Goal: Task Accomplishment & Management: Complete application form

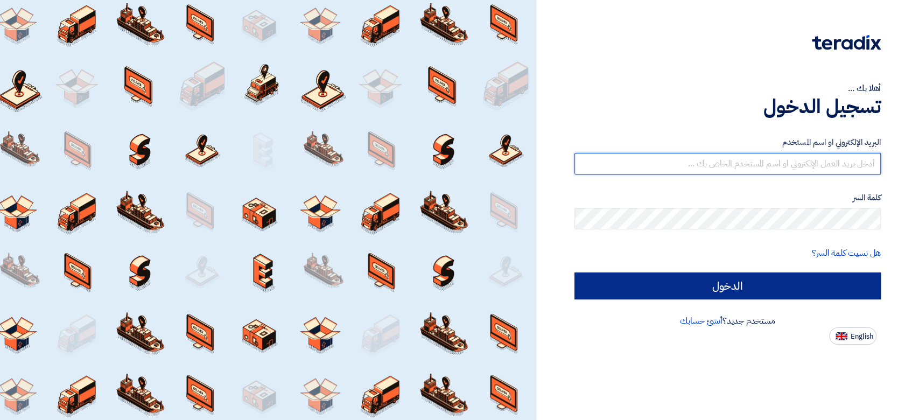
type input "[PERSON_NAME][EMAIL_ADDRESS][DOMAIN_NAME]"
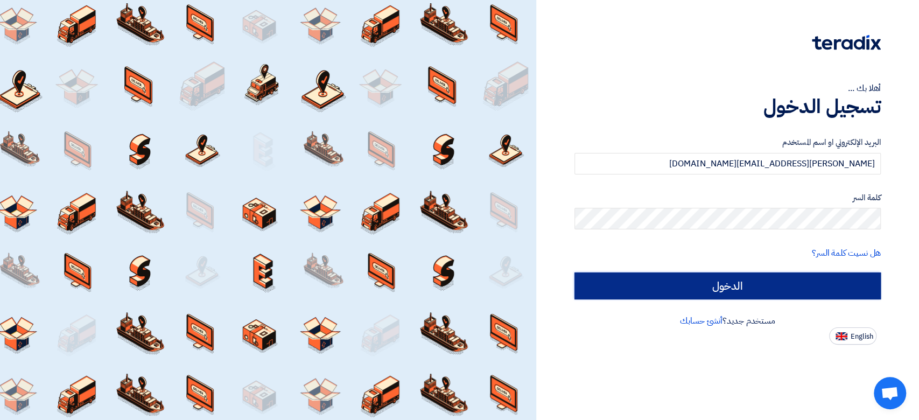
click at [663, 283] on input "الدخول" at bounding box center [727, 285] width 306 height 27
type input "Sign in"
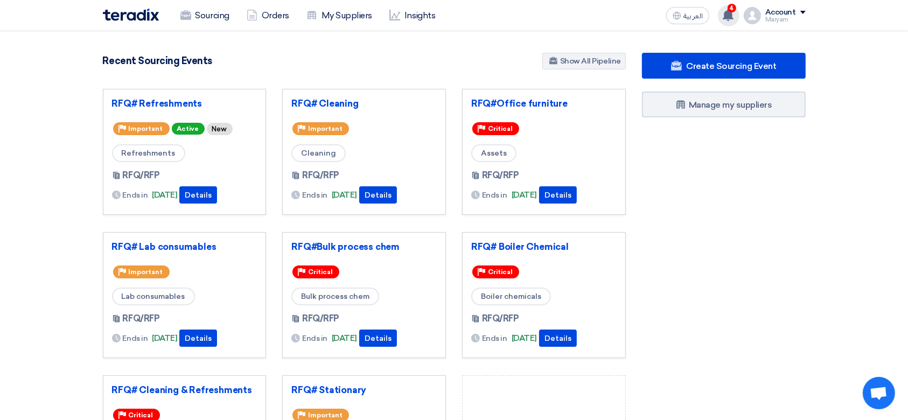
click at [727, 13] on use at bounding box center [727, 15] width 11 height 12
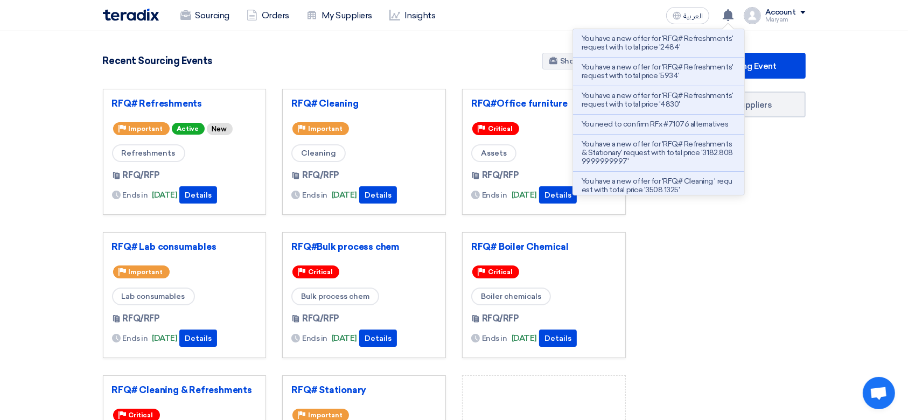
click at [721, 273] on div "Create Sourcing Event Manage my suppliers" at bounding box center [724, 299] width 180 height 492
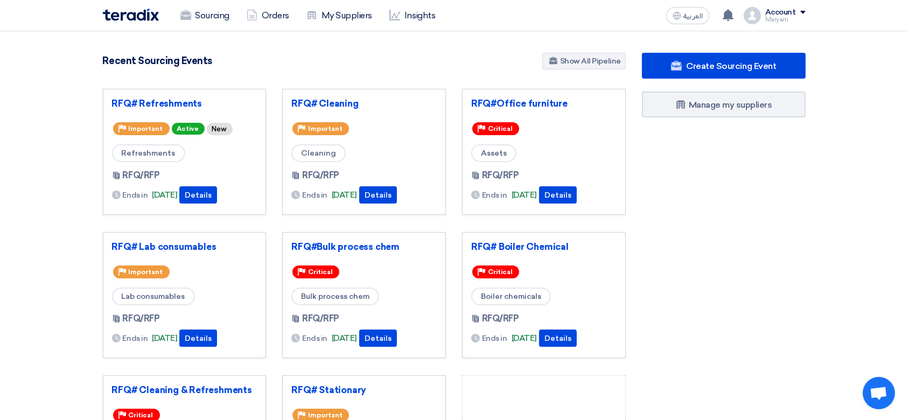
click at [668, 222] on div "Create Sourcing Event Manage my suppliers" at bounding box center [724, 299] width 180 height 492
click at [150, 99] on link "RFQ# Refreshments" at bounding box center [184, 103] width 145 height 11
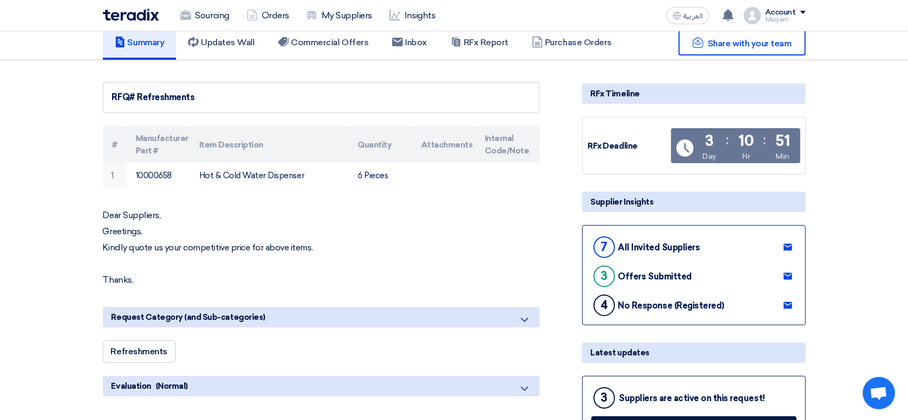
scroll to position [64, 0]
click at [231, 35] on link "Updates Wall" at bounding box center [221, 43] width 90 height 34
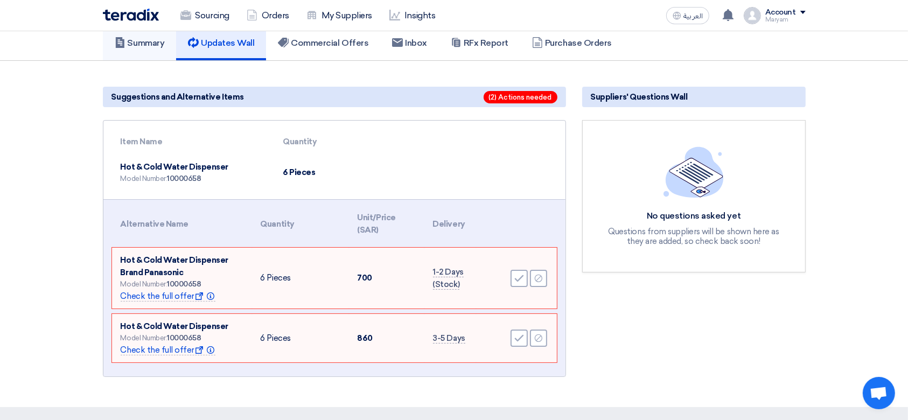
click at [127, 47] on link "Summary" at bounding box center [140, 43] width 74 height 34
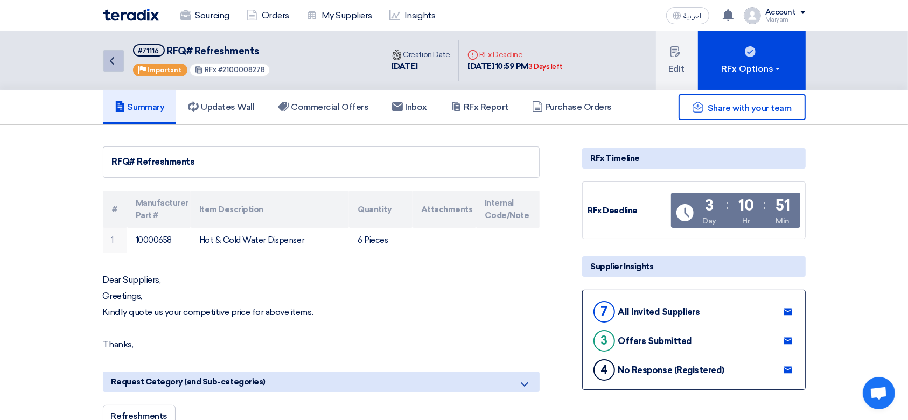
click at [117, 61] on icon "Back" at bounding box center [112, 60] width 13 height 13
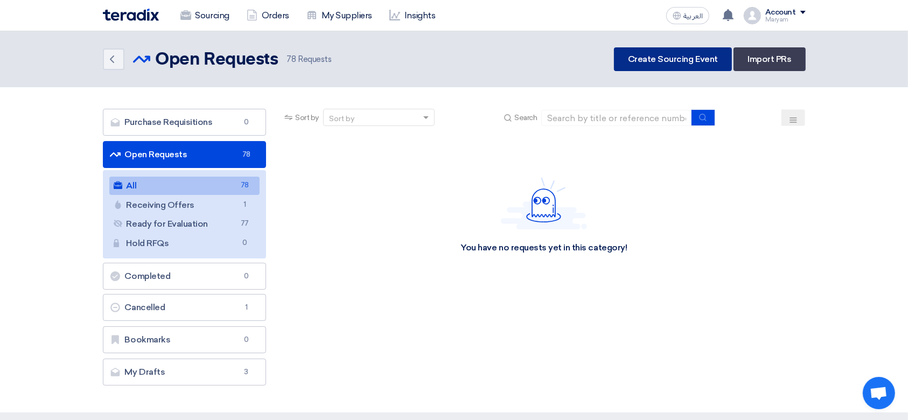
click at [689, 60] on link "Create Sourcing Event" at bounding box center [673, 59] width 118 height 24
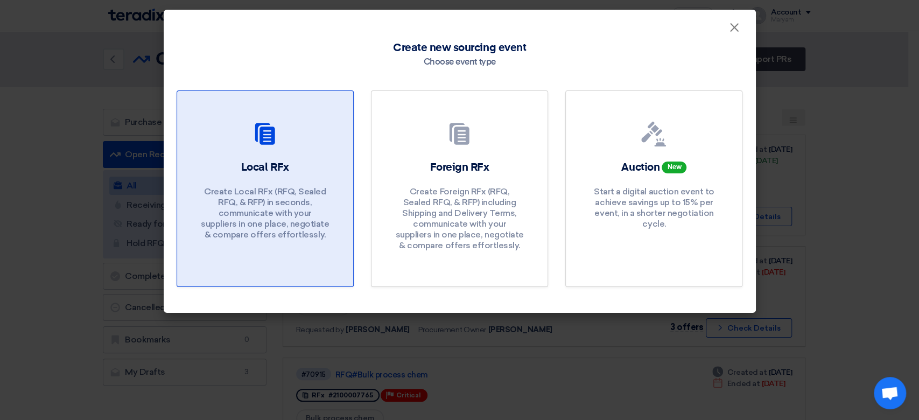
click at [286, 170] on h2 "Local RFx" at bounding box center [265, 167] width 48 height 15
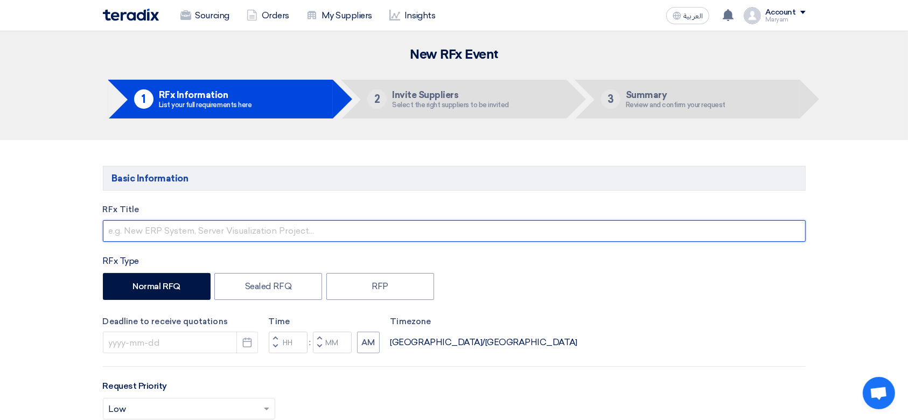
click at [304, 222] on input "text" at bounding box center [454, 231] width 703 height 22
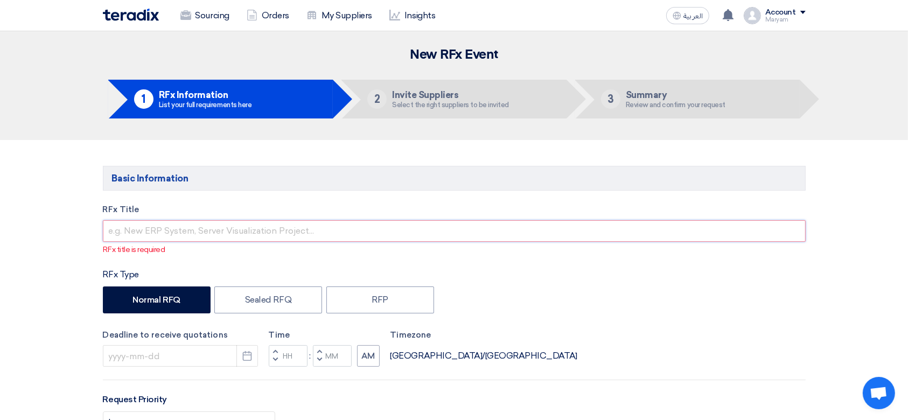
paste input "Stationary"
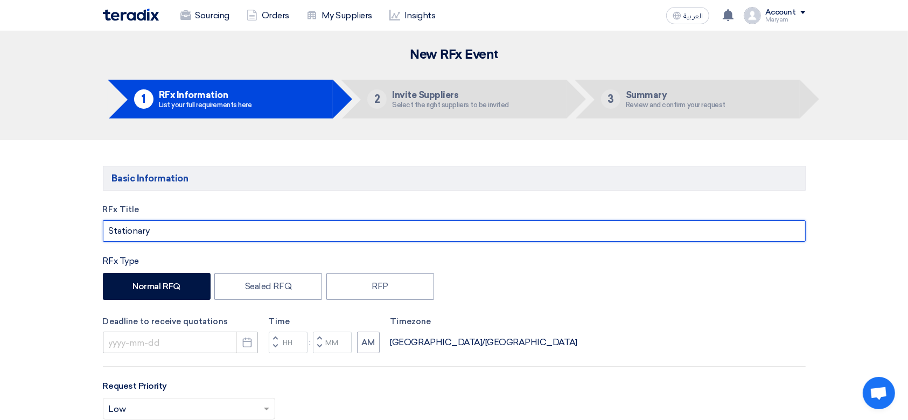
type input "Stationary"
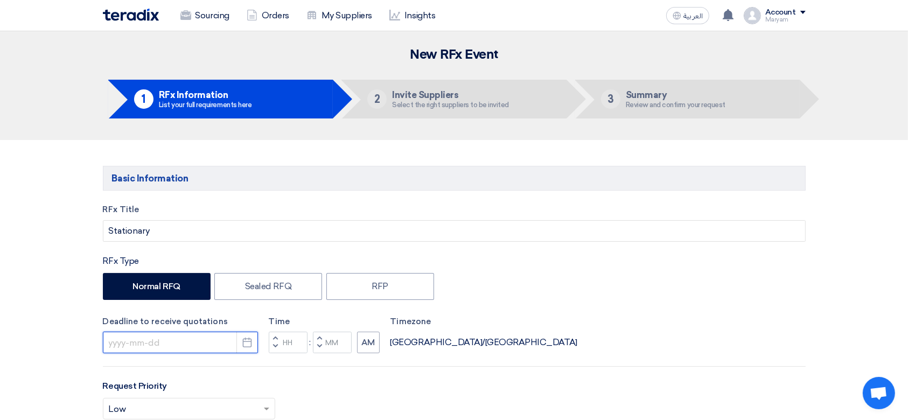
click at [159, 343] on input at bounding box center [180, 343] width 155 height 22
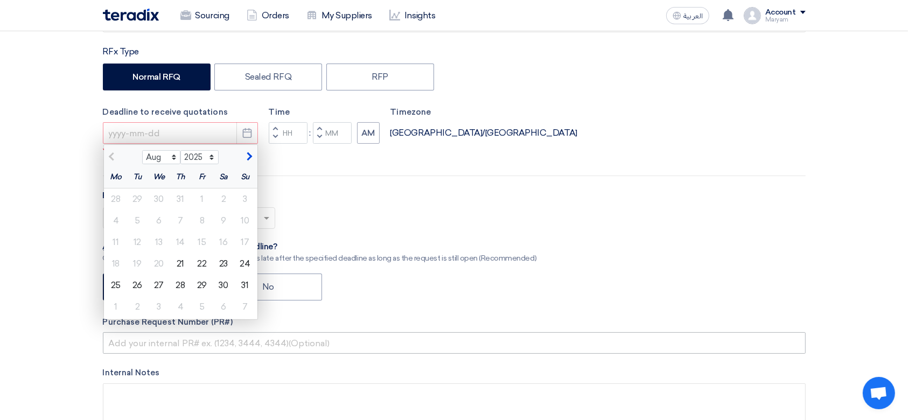
scroll to position [215, 0]
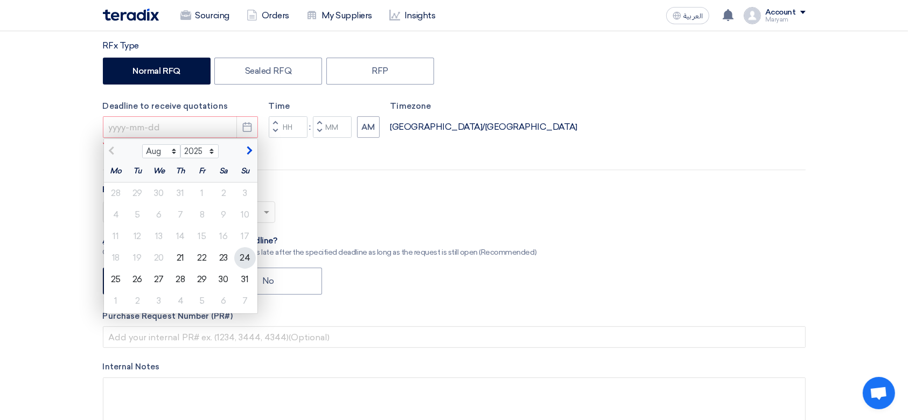
click at [234, 258] on div "24" at bounding box center [245, 258] width 22 height 22
type input "[DATE]"
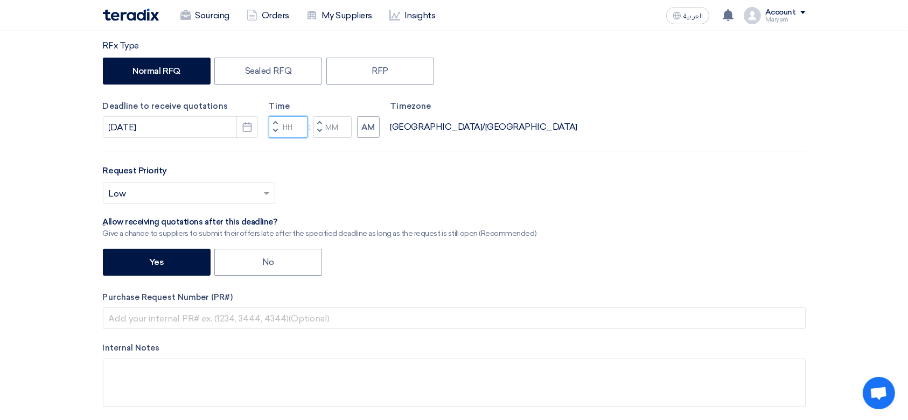
click at [287, 131] on input "Hours" at bounding box center [288, 127] width 39 height 22
click at [273, 131] on span "button" at bounding box center [275, 131] width 4 height 6
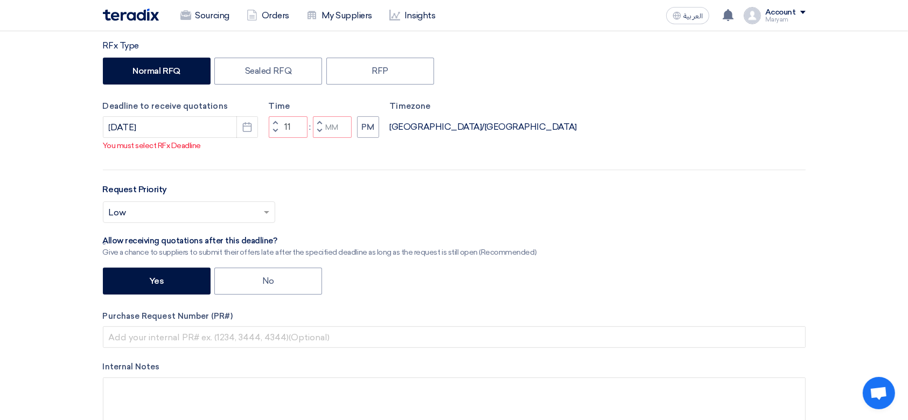
click at [315, 131] on button "Decrement minutes" at bounding box center [319, 131] width 13 height 13
type input "10"
type input "59"
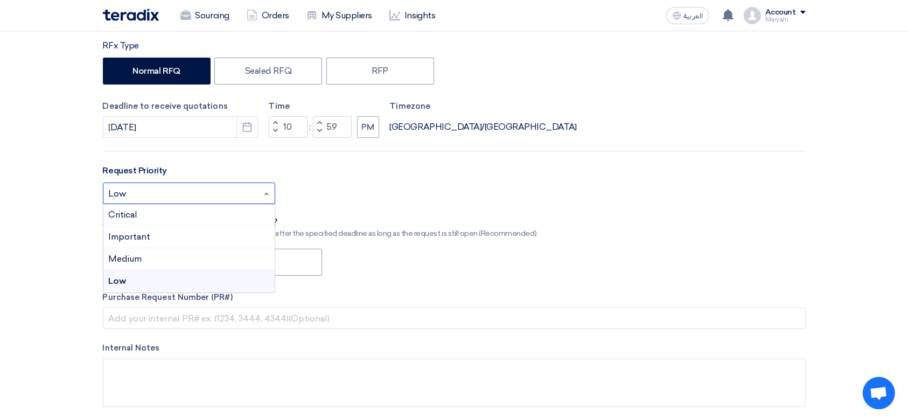
click at [171, 196] on input "text" at bounding box center [184, 195] width 150 height 18
click at [154, 232] on div "Important" at bounding box center [188, 237] width 171 height 22
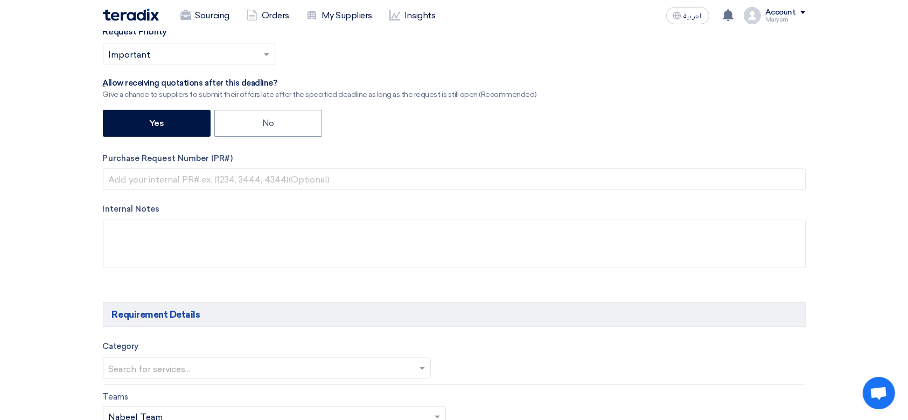
scroll to position [359, 0]
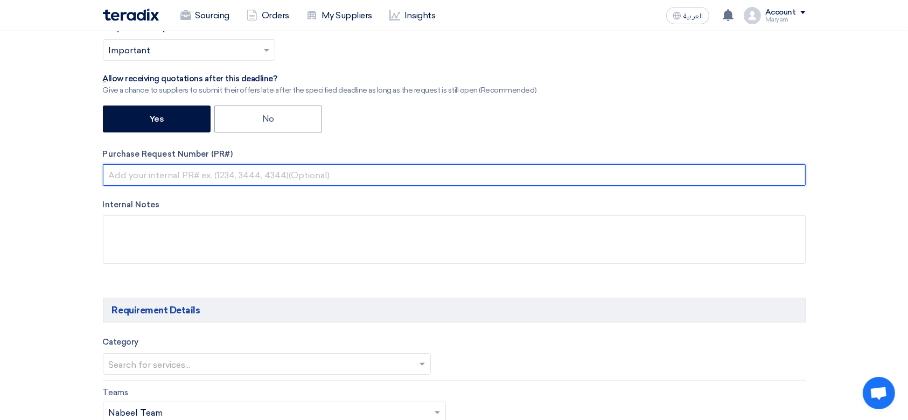
click at [163, 176] on input "text" at bounding box center [454, 175] width 703 height 22
paste input "2100007742"
type input "2100007742"
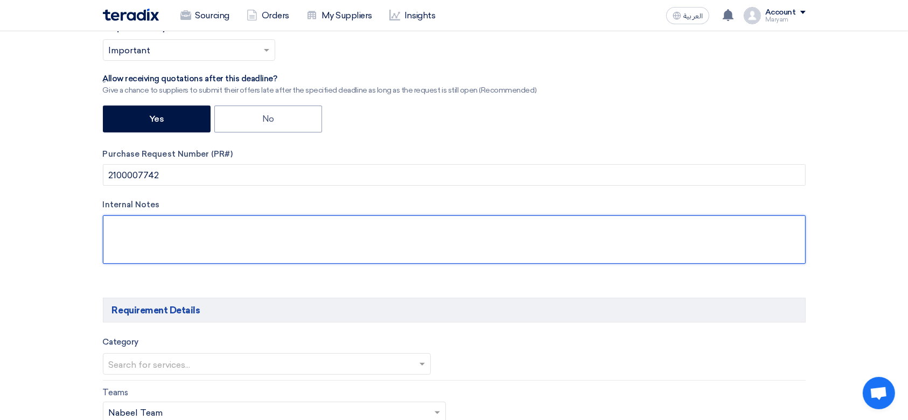
click at [178, 220] on textarea at bounding box center [454, 239] width 703 height 48
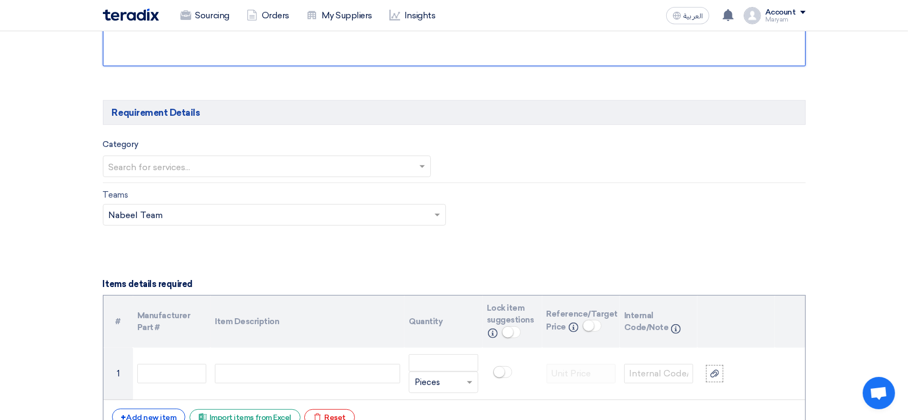
scroll to position [574, 0]
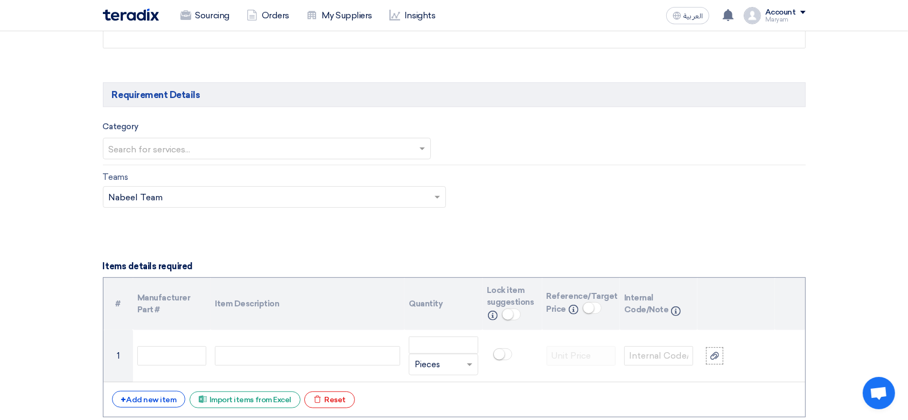
click at [210, 156] on input "text" at bounding box center [262, 150] width 306 height 18
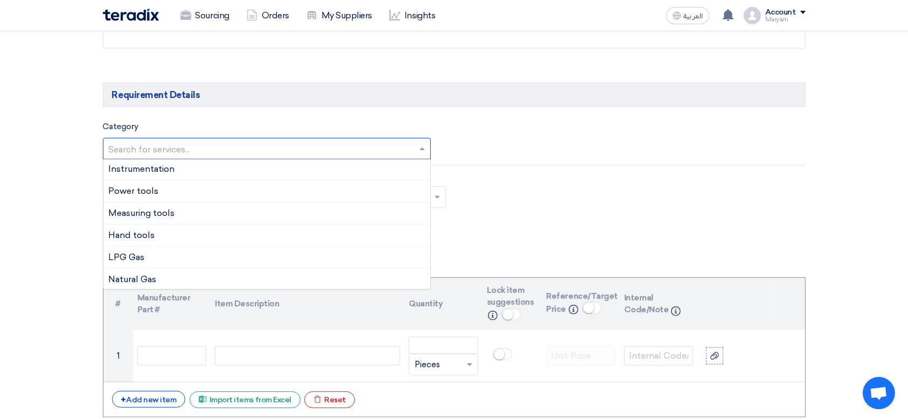
scroll to position [0, 0]
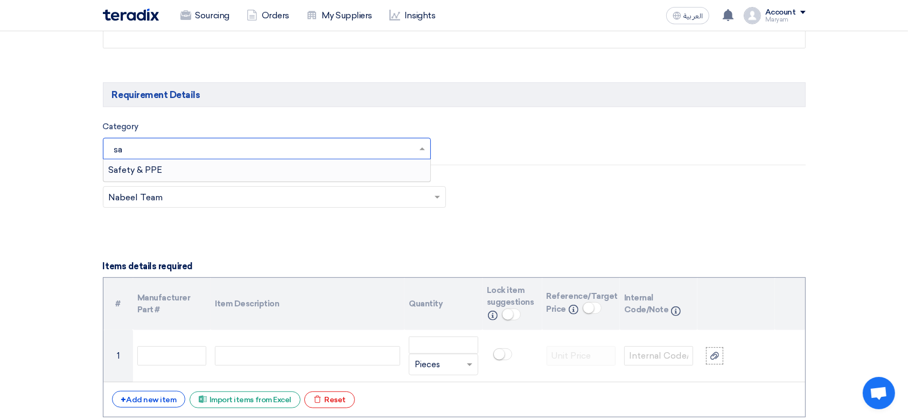
type input "s"
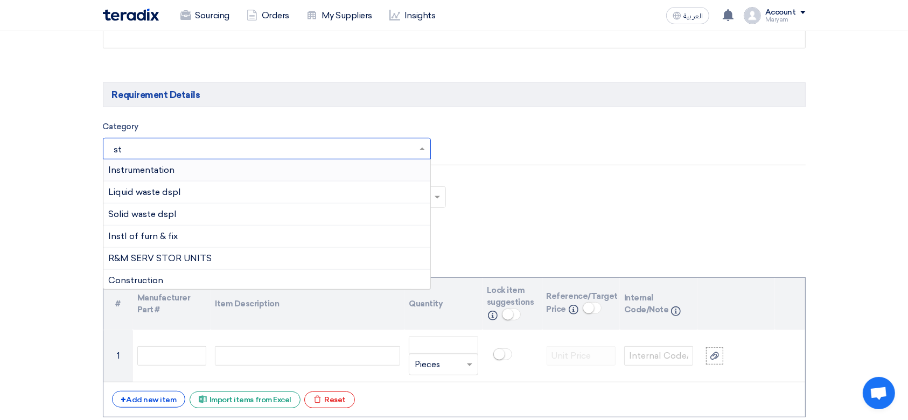
type input "sta"
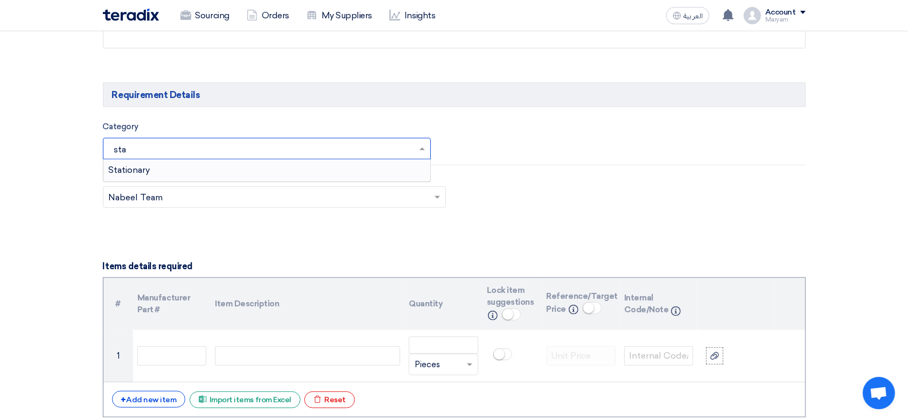
click at [224, 177] on div "Stationary" at bounding box center [266, 170] width 327 height 22
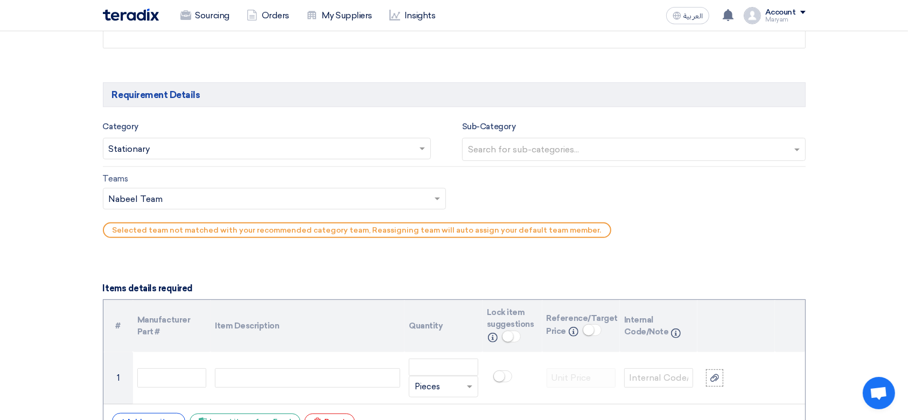
click at [202, 205] on input "text" at bounding box center [269, 200] width 321 height 18
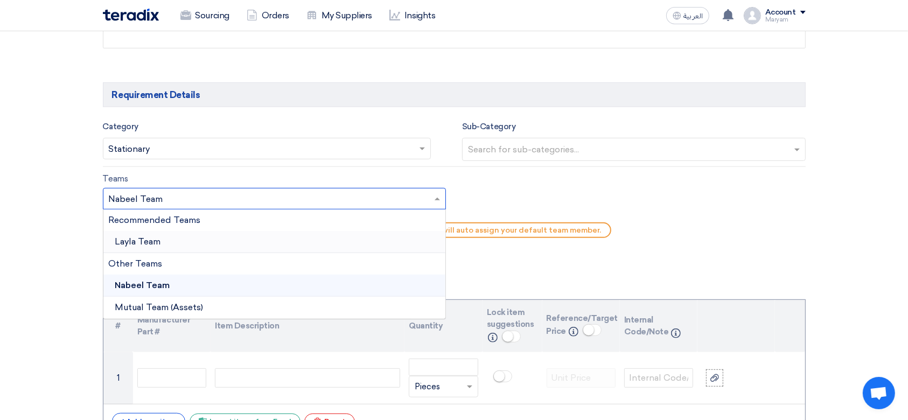
click at [241, 234] on div "Layla Team" at bounding box center [274, 242] width 342 height 22
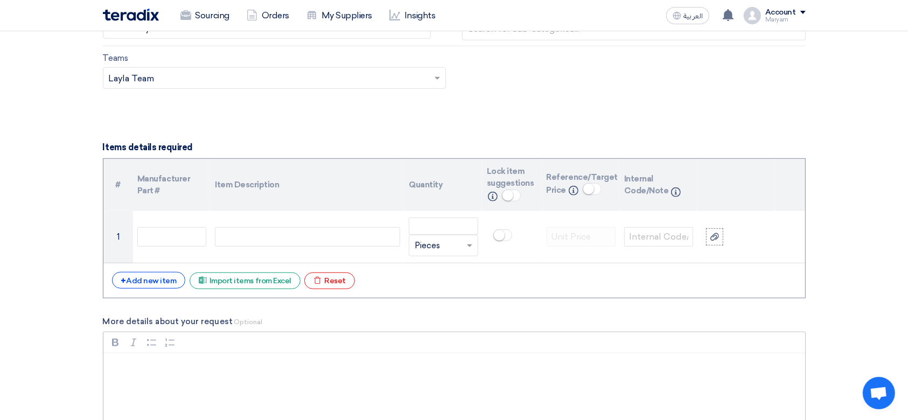
scroll to position [789, 0]
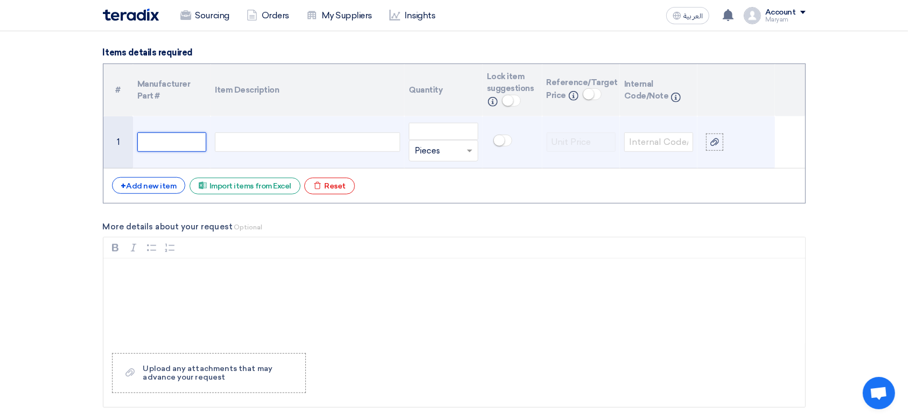
click at [160, 147] on input "text" at bounding box center [171, 141] width 69 height 19
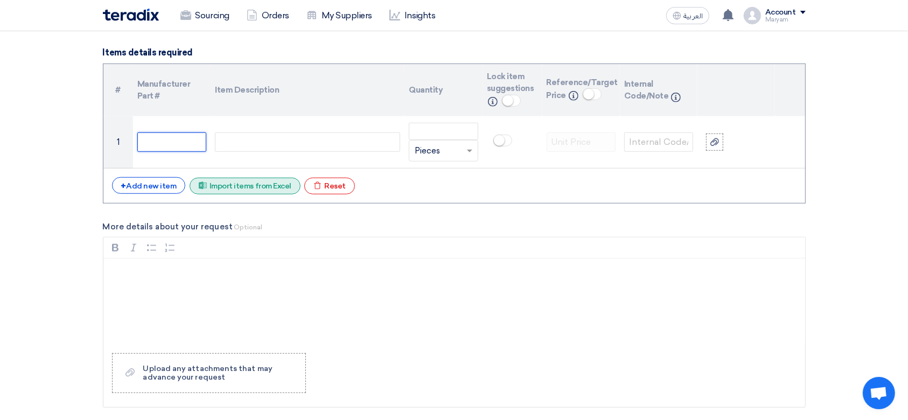
paste input "10001015"
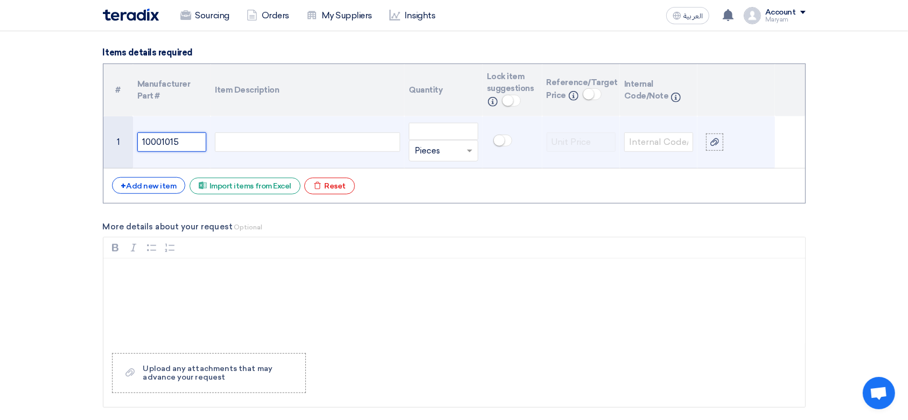
type input "10001015"
click at [263, 131] on td at bounding box center [307, 142] width 194 height 52
click at [291, 144] on div at bounding box center [307, 141] width 185 height 19
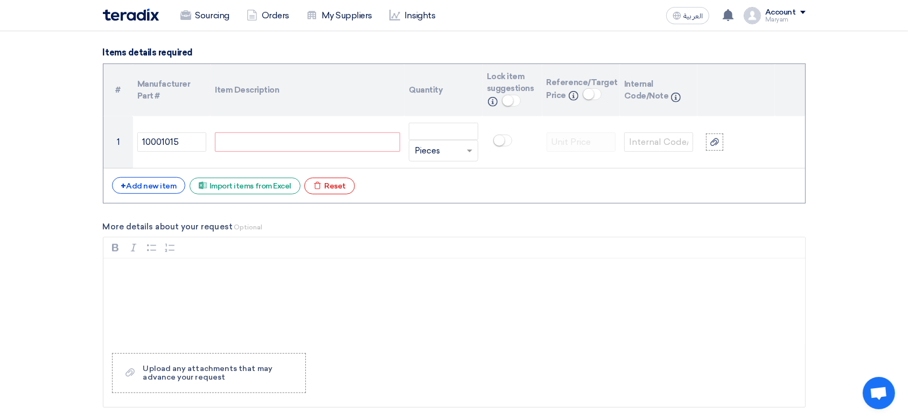
paste div
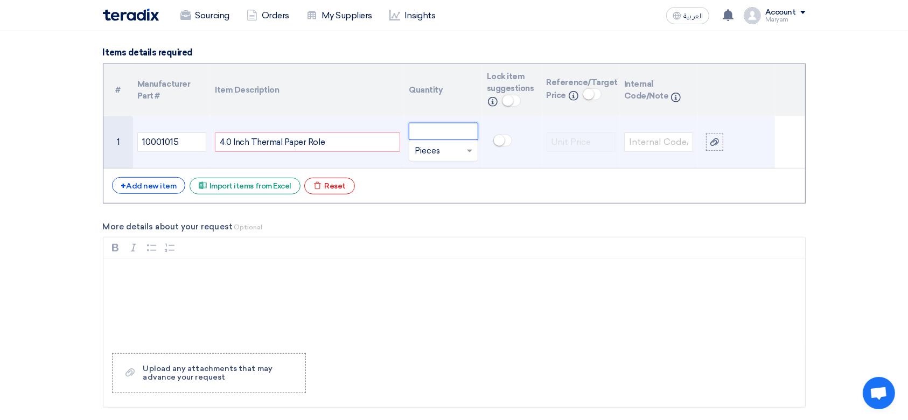
click at [441, 138] on input "number" at bounding box center [443, 131] width 69 height 17
type input "50"
click at [432, 155] on input "text" at bounding box center [437, 150] width 44 height 17
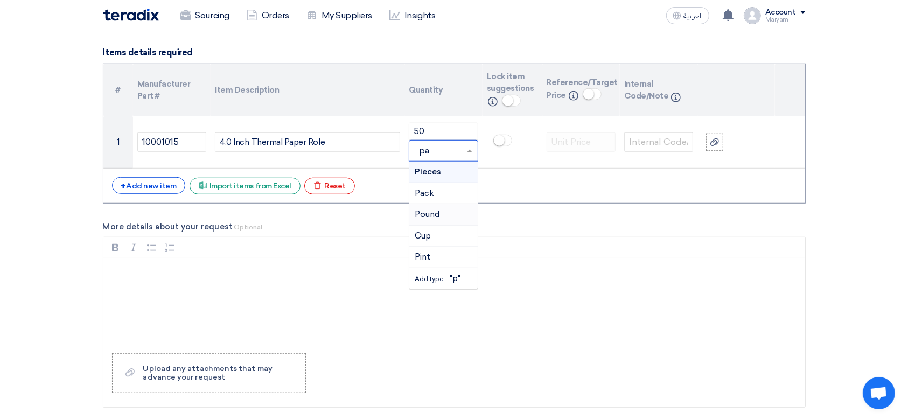
scroll to position [0, 0]
type input "pack"
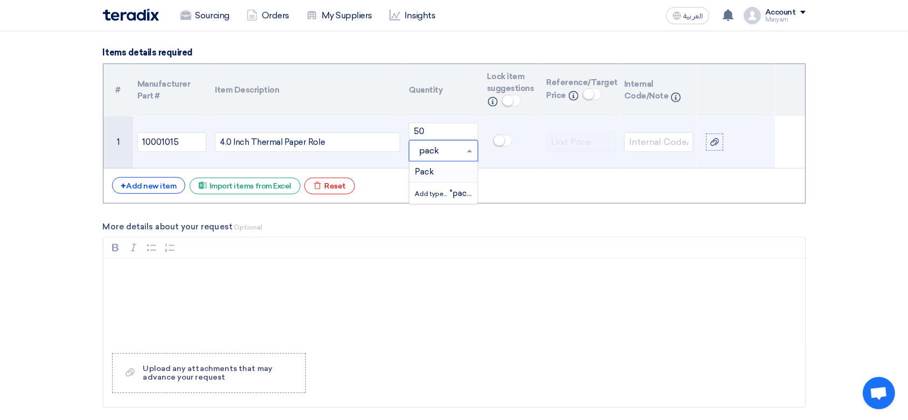
click at [435, 169] on div "Pack" at bounding box center [443, 173] width 68 height 22
click at [236, 272] on p "Rich Text Editor, main" at bounding box center [457, 272] width 683 height 13
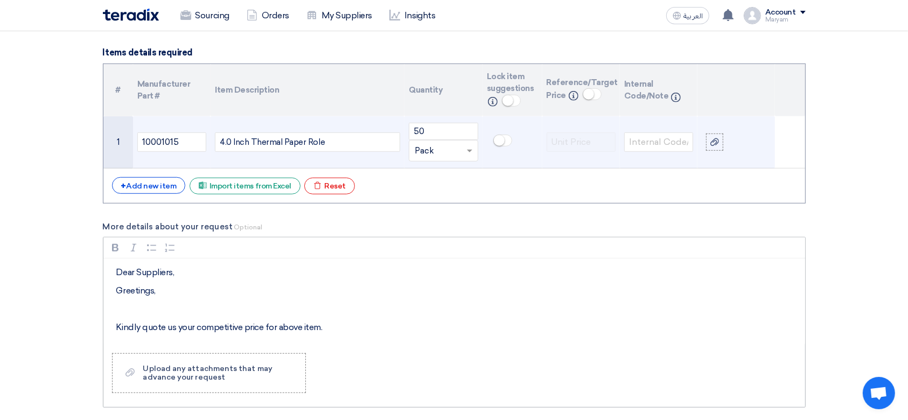
click at [343, 322] on p "Kindly quote us your competitive price for above item." at bounding box center [457, 327] width 683 height 13
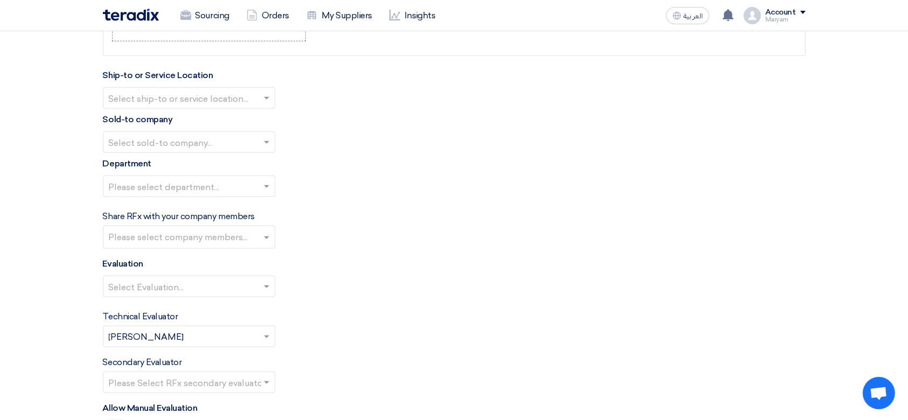
scroll to position [1160, 0]
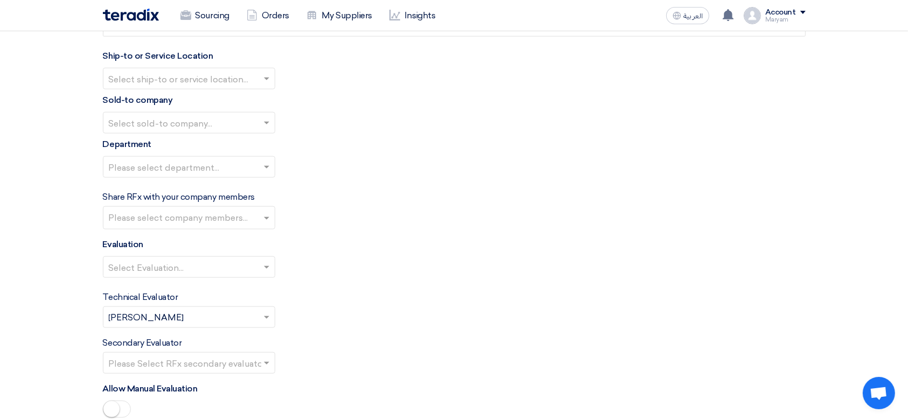
click at [185, 77] on input "text" at bounding box center [184, 80] width 150 height 18
click at [179, 104] on div "[PERSON_NAME] Advanced Development Company" at bounding box center [188, 100] width 171 height 22
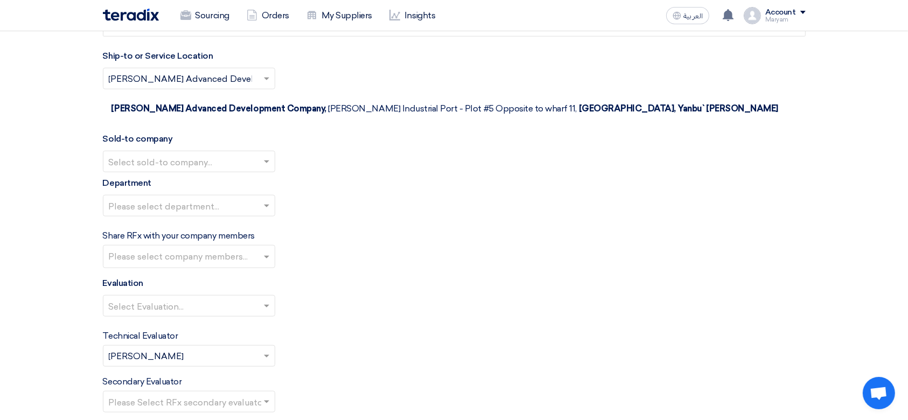
click at [167, 154] on input "text" at bounding box center [184, 163] width 150 height 18
click at [170, 172] on div "[PERSON_NAME] Advanced Development Company" at bounding box center [188, 183] width 171 height 22
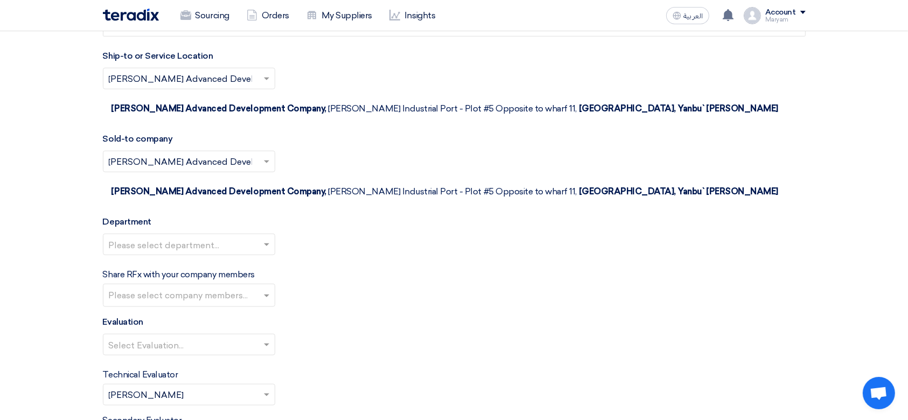
click at [153, 234] on ng-select "Please select department..." at bounding box center [189, 245] width 172 height 22
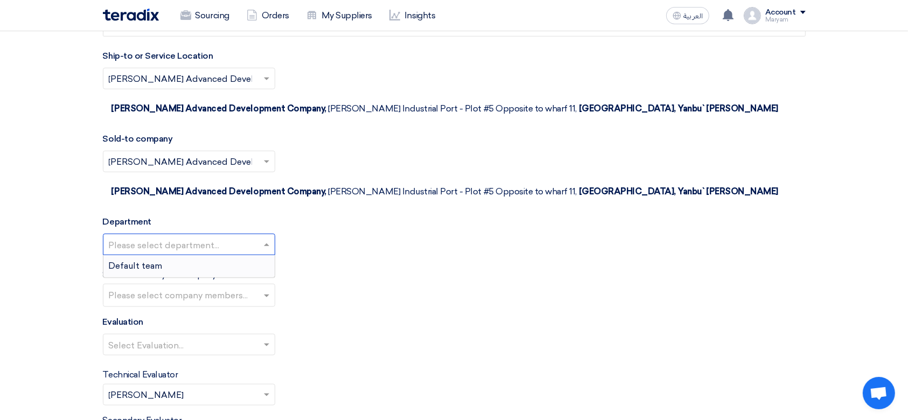
click at [157, 261] on span "Default team" at bounding box center [136, 266] width 54 height 10
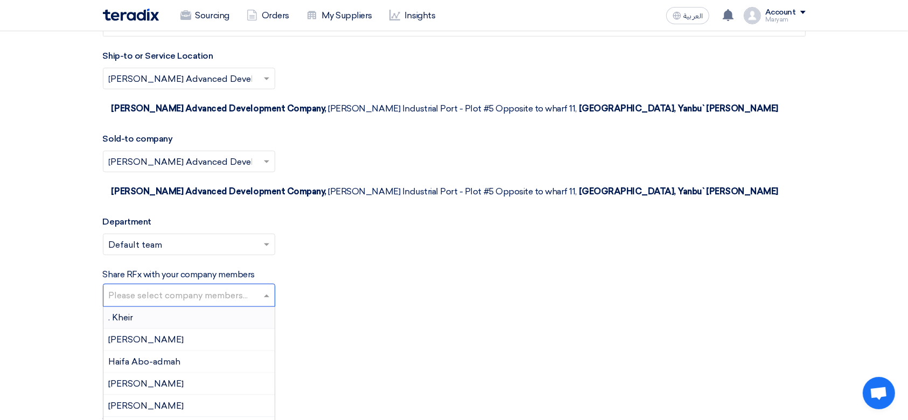
click at [142, 287] on input "text" at bounding box center [190, 296] width 163 height 18
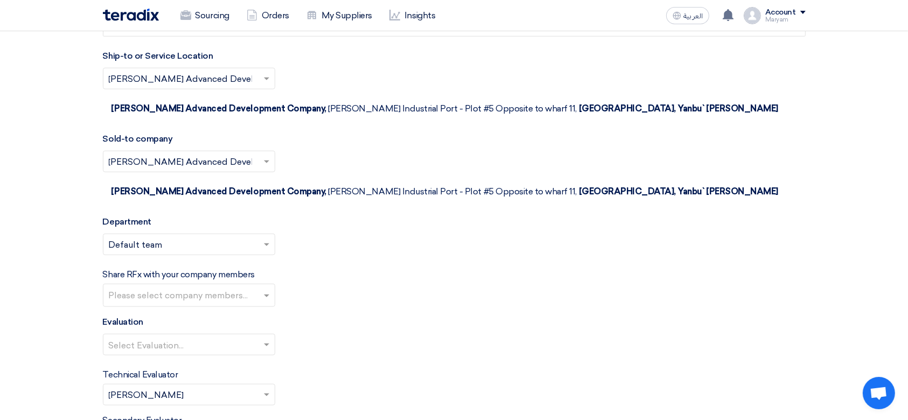
click at [388, 315] on div "Evaluation Select Evaluation..." at bounding box center [454, 339] width 703 height 48
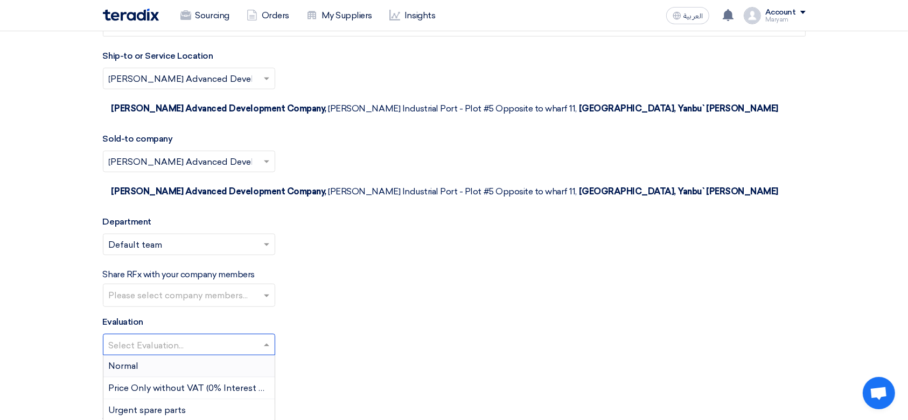
click at [198, 337] on input "text" at bounding box center [184, 346] width 150 height 18
click at [165, 355] on div "Normal" at bounding box center [188, 366] width 171 height 22
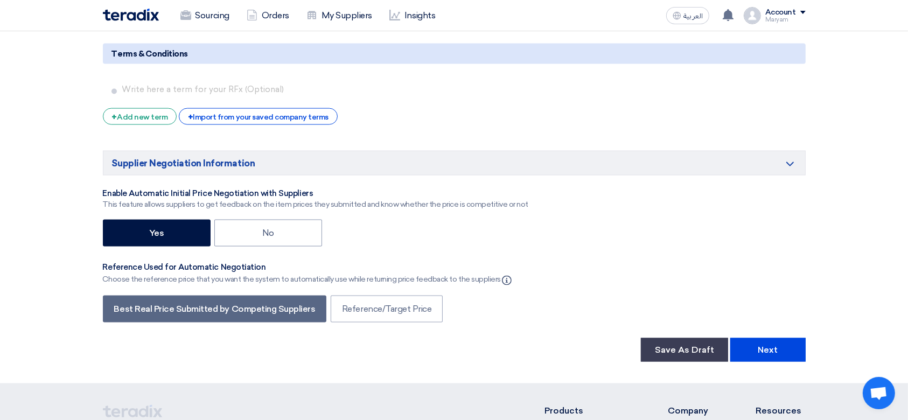
scroll to position [1806, 0]
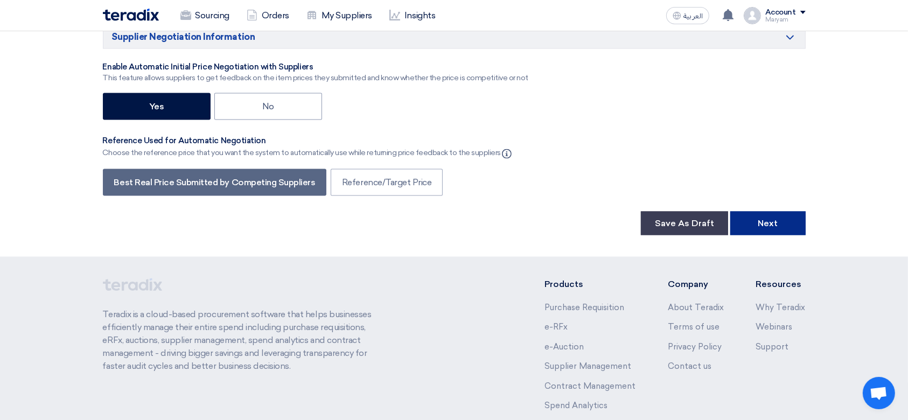
click at [775, 212] on button "Next" at bounding box center [767, 224] width 75 height 24
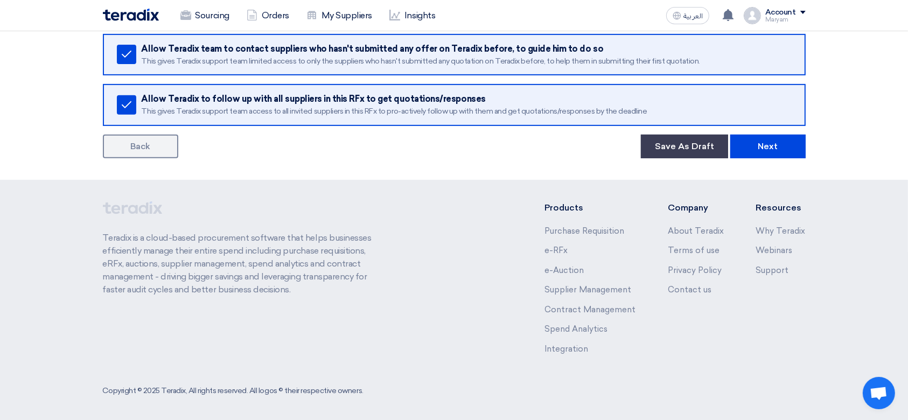
scroll to position [433, 0]
click at [788, 144] on button "Next" at bounding box center [767, 146] width 75 height 24
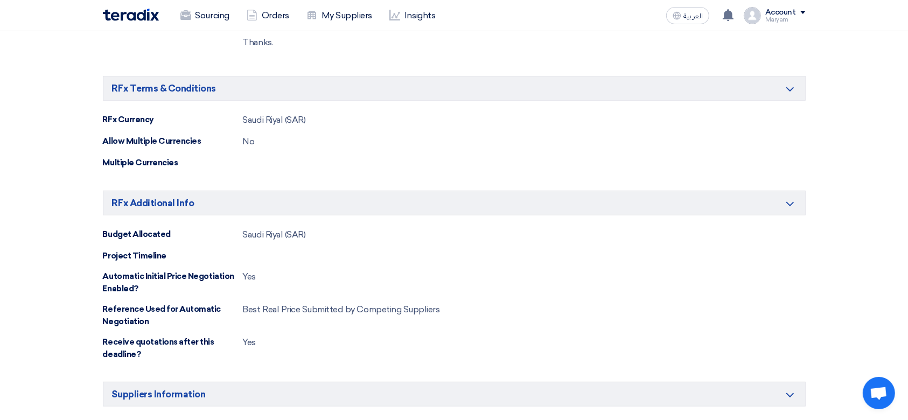
scroll to position [803, 0]
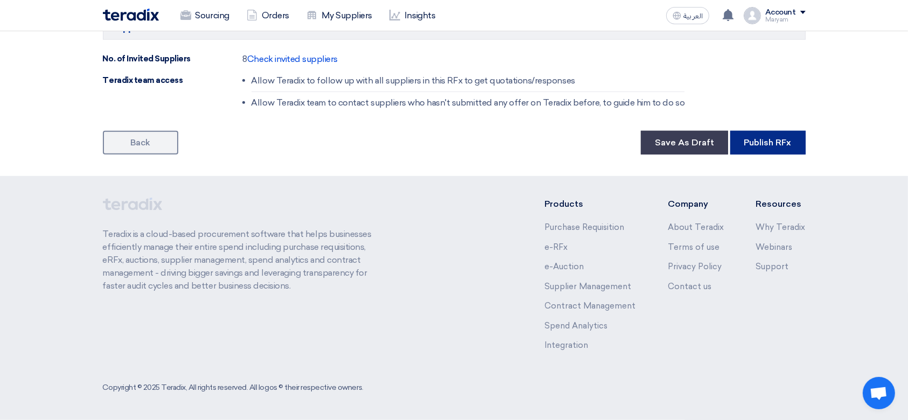
click at [754, 144] on button "Publish RFx" at bounding box center [767, 143] width 75 height 24
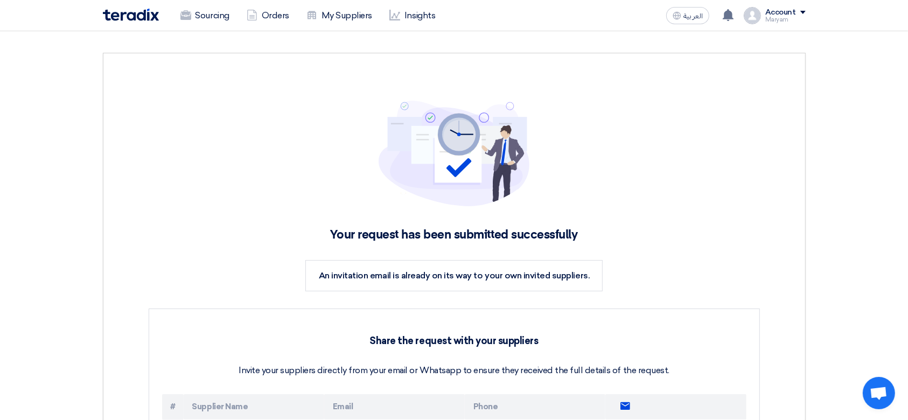
click at [129, 9] on img at bounding box center [131, 15] width 56 height 12
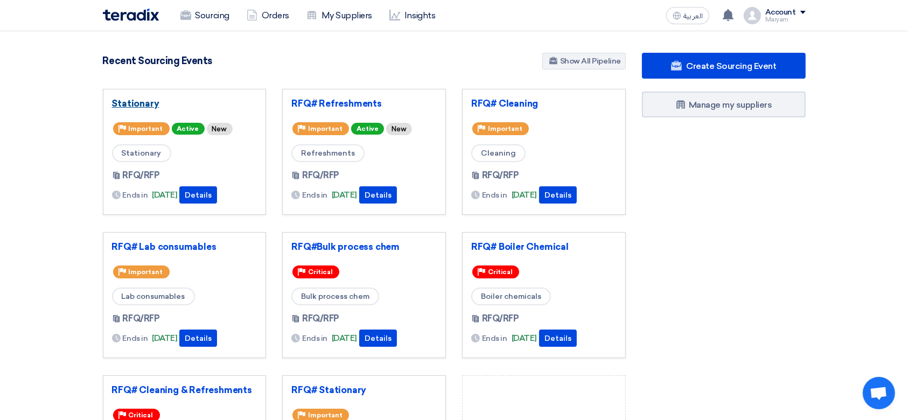
click at [144, 99] on link "Stationary" at bounding box center [184, 103] width 145 height 11
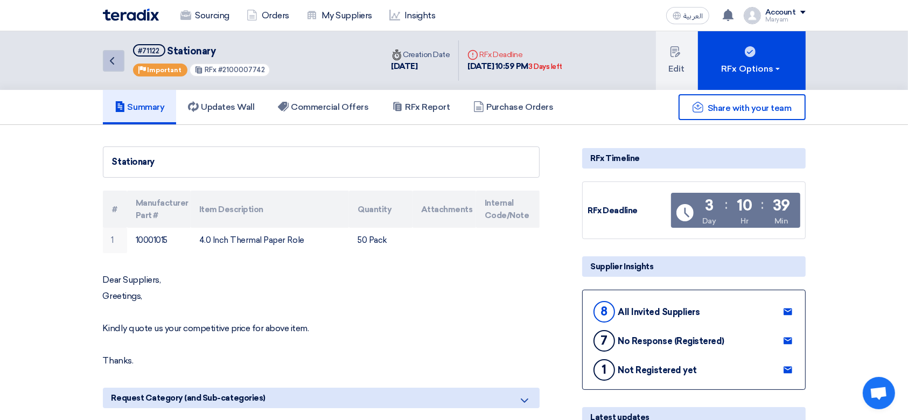
click at [110, 55] on icon "Back" at bounding box center [112, 60] width 13 height 13
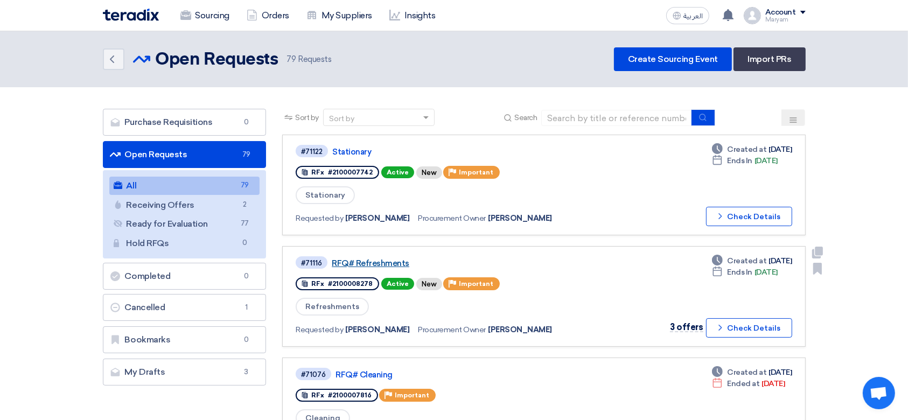
click at [345, 261] on link "RFQ# Refreshments" at bounding box center [466, 263] width 269 height 10
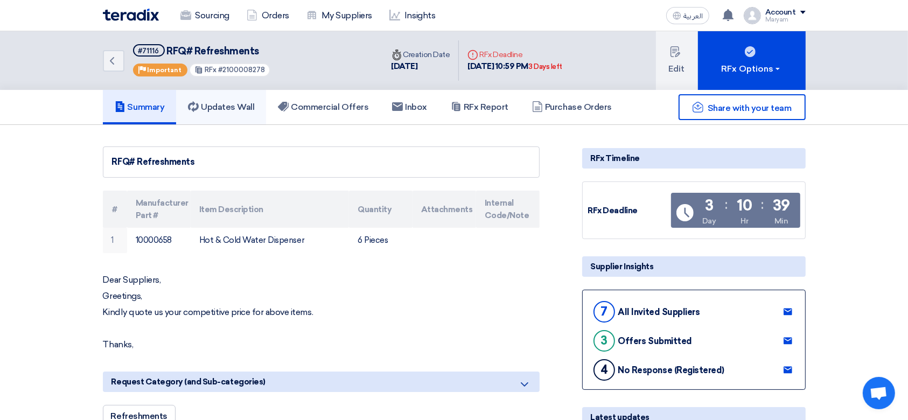
click at [246, 113] on link "Updates Wall" at bounding box center [221, 107] width 90 height 34
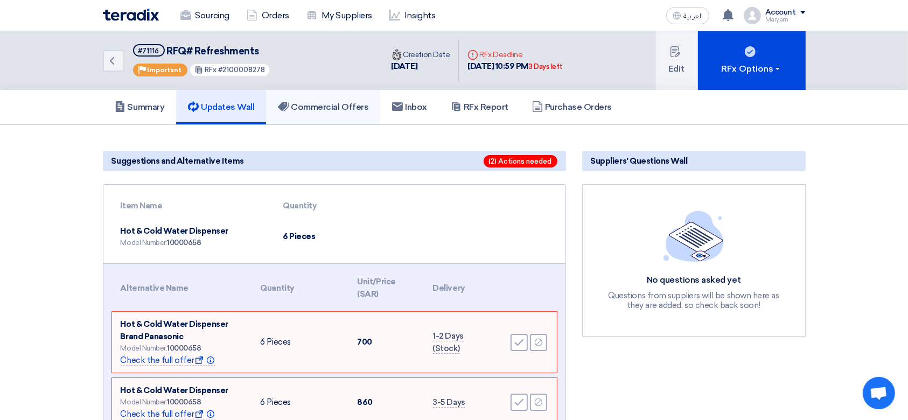
click at [345, 107] on h5 "Commercial Offers" at bounding box center [323, 107] width 90 height 11
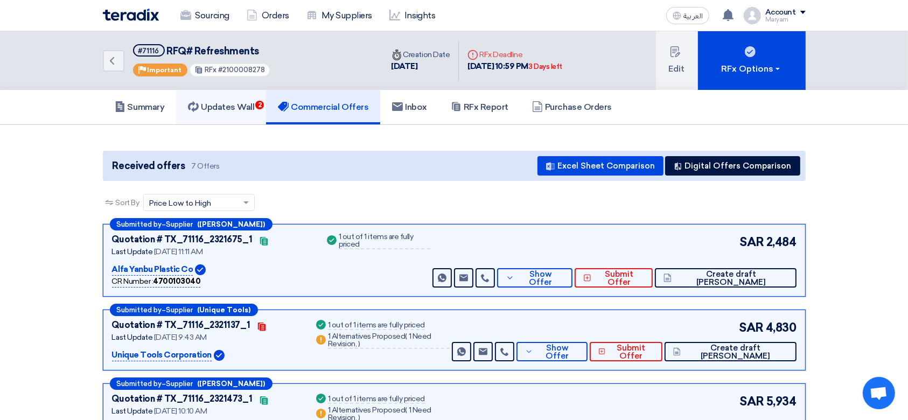
click at [215, 96] on link "Updates Wall 2" at bounding box center [221, 107] width 90 height 34
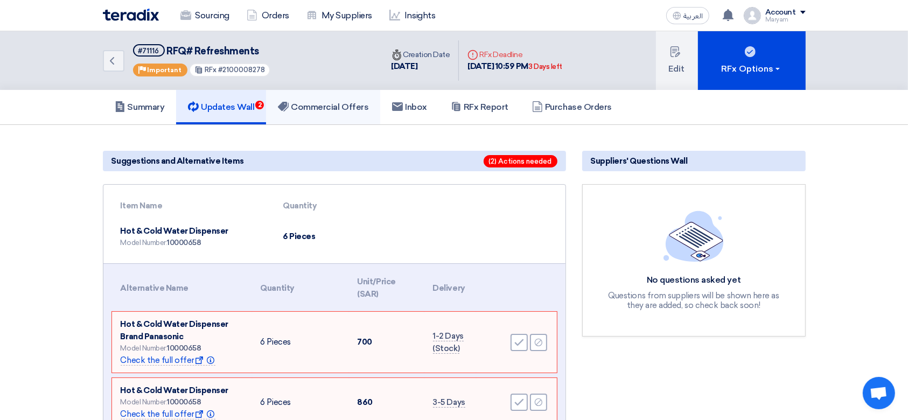
click at [336, 102] on h5 "Commercial Offers" at bounding box center [323, 107] width 90 height 11
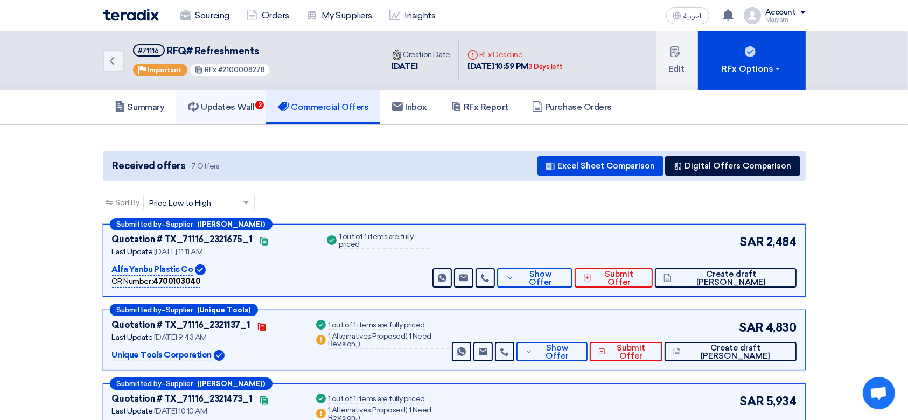
click at [221, 100] on link "Updates Wall 2" at bounding box center [221, 107] width 90 height 34
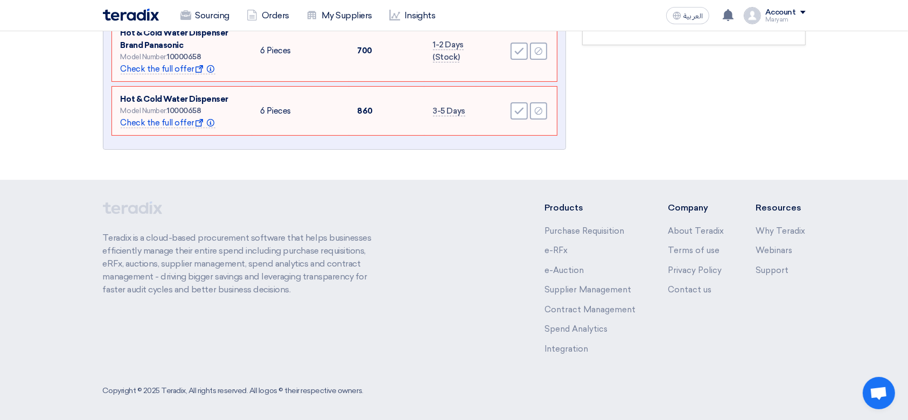
scroll to position [5, 0]
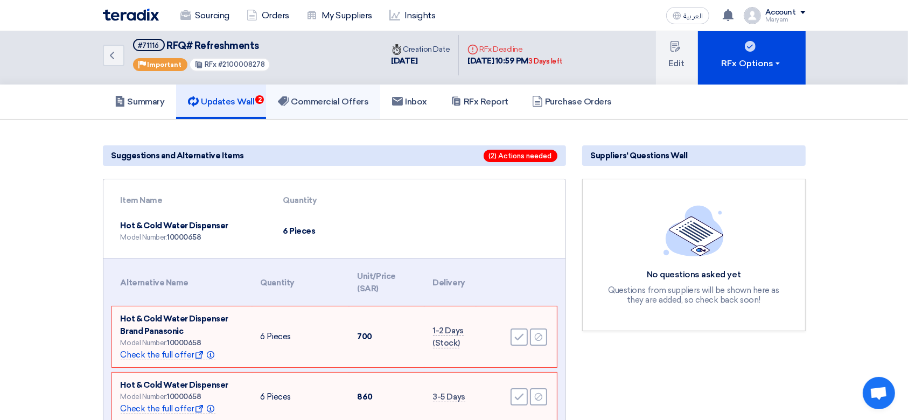
click at [310, 97] on h5 "Commercial Offers" at bounding box center [323, 101] width 90 height 11
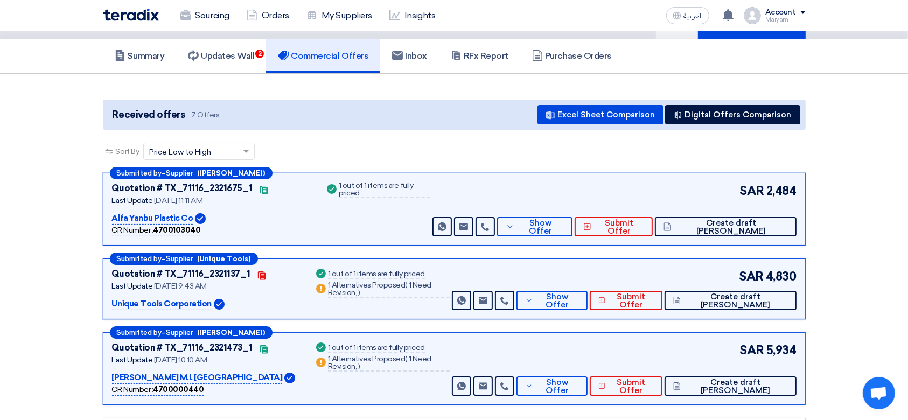
scroll to position [72, 0]
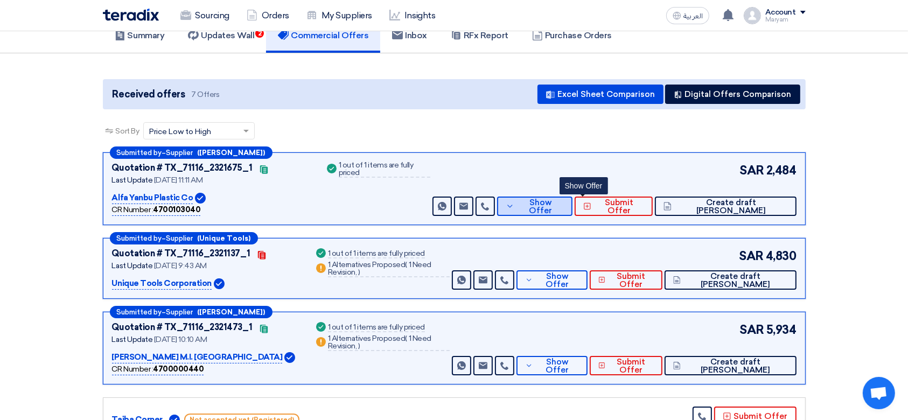
click at [514, 206] on icon at bounding box center [510, 206] width 9 height 9
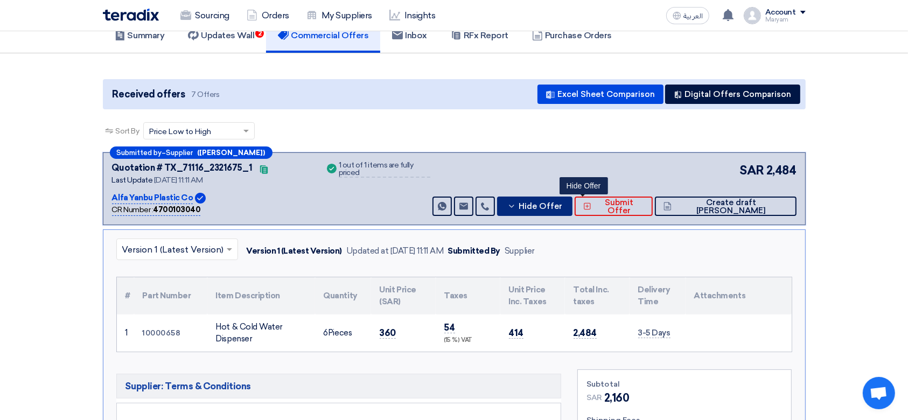
click at [572, 210] on button "Hide Offer" at bounding box center [534, 205] width 75 height 19
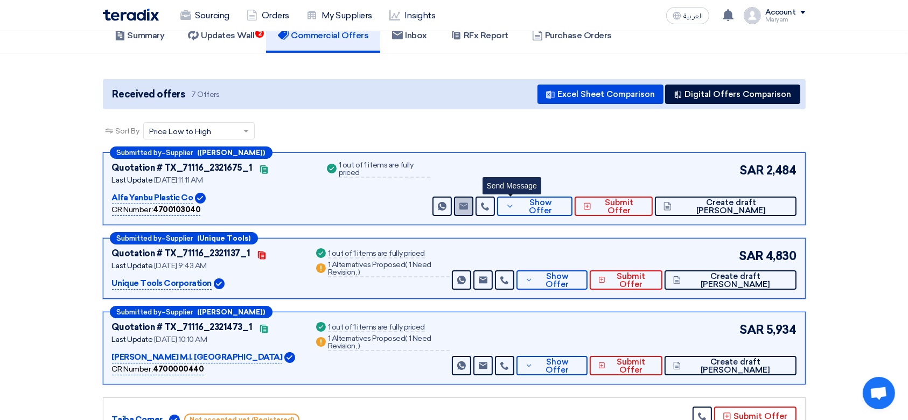
click at [468, 207] on use at bounding box center [463, 205] width 9 height 7
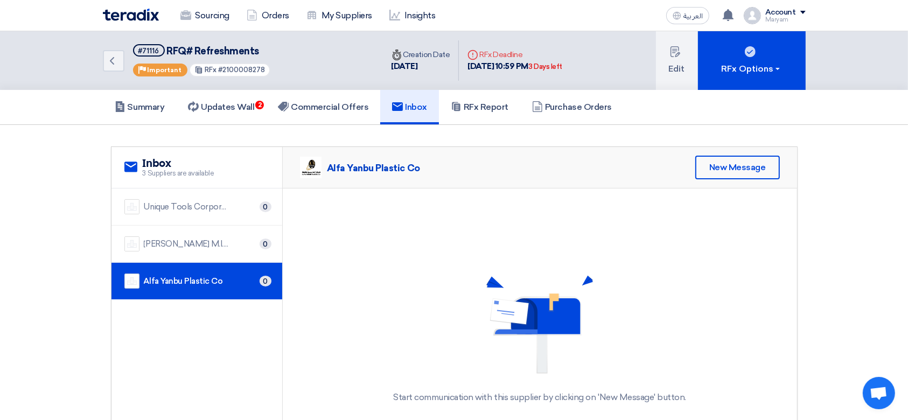
click at [490, 303] on img at bounding box center [540, 328] width 108 height 107
click at [725, 162] on div "New Message" at bounding box center [737, 168] width 85 height 24
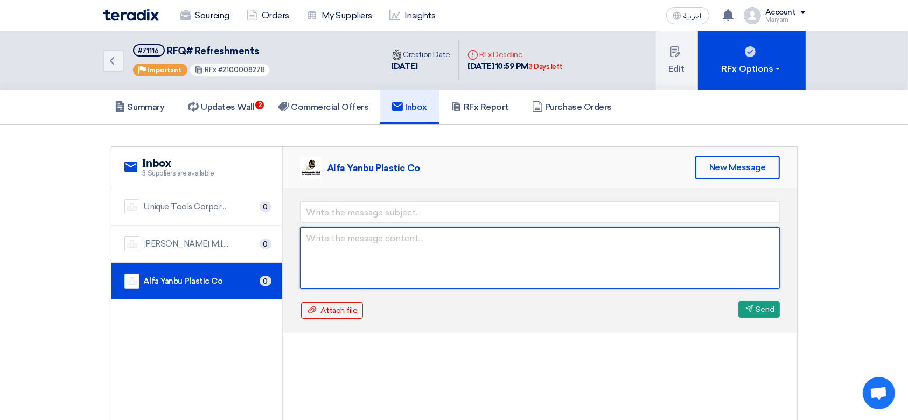
click at [401, 244] on textarea at bounding box center [540, 257] width 480 height 61
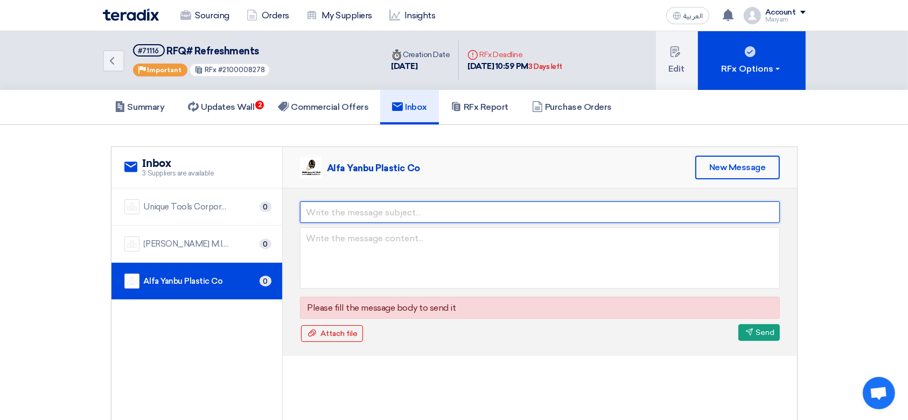
click at [401, 215] on input "text" at bounding box center [540, 212] width 480 height 22
type input "ل"
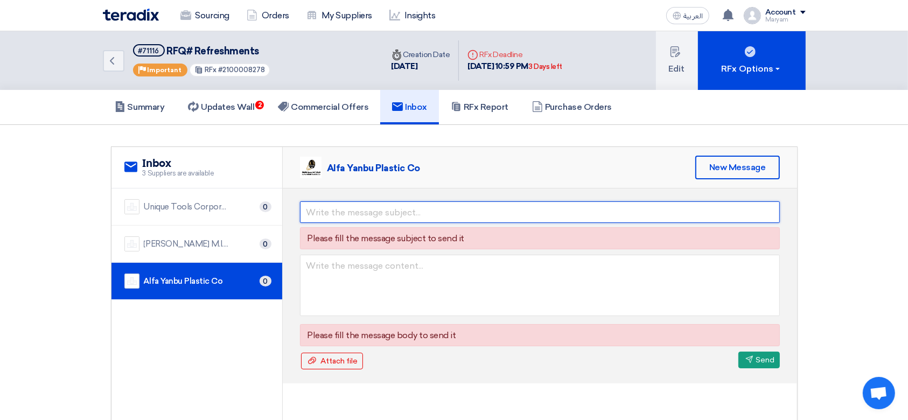
type input "b"
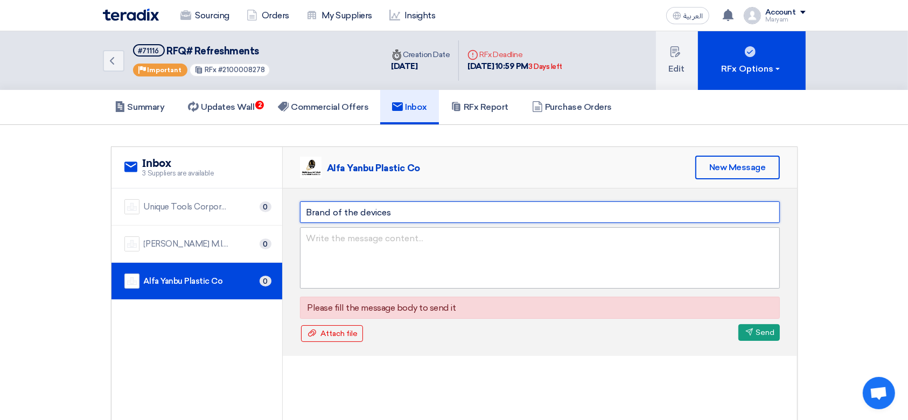
type input "Brand of the devices"
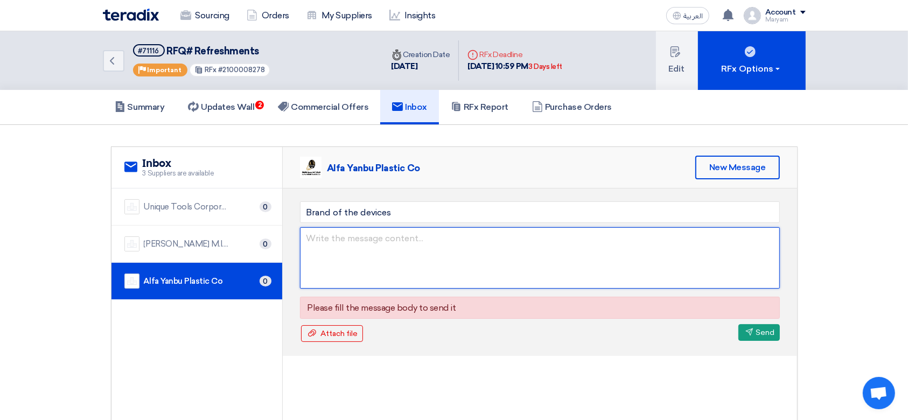
click at [348, 240] on textarea at bounding box center [540, 257] width 480 height 61
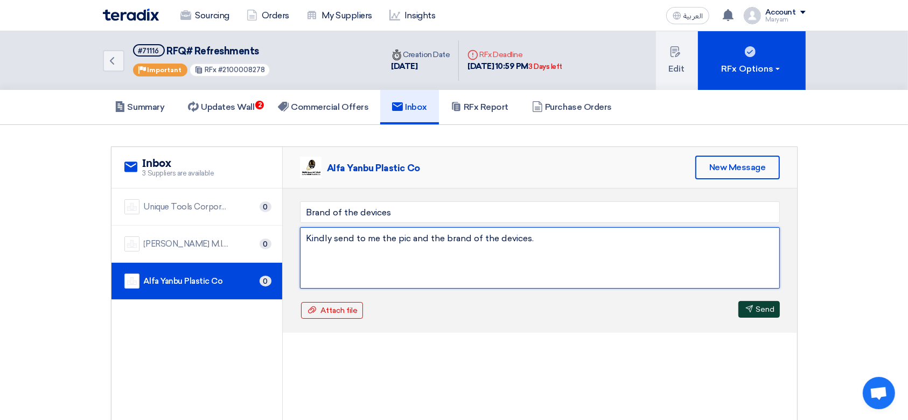
type textarea "Kindly send to me the pic and the brand of the devices."
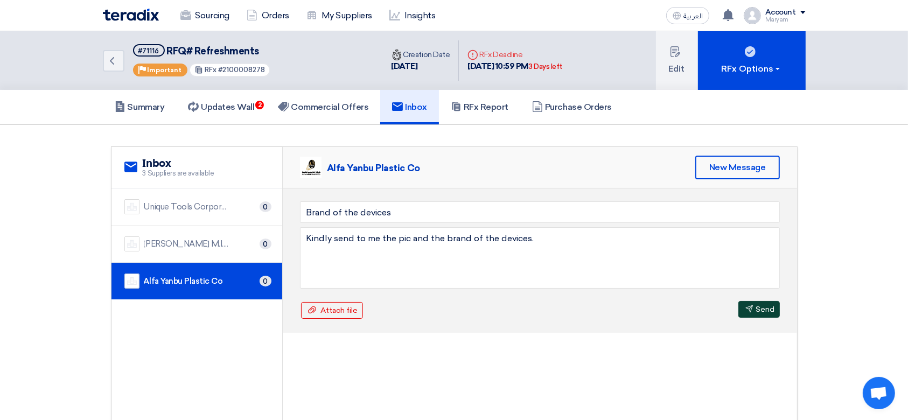
click at [763, 302] on button "Send Send" at bounding box center [758, 309] width 41 height 17
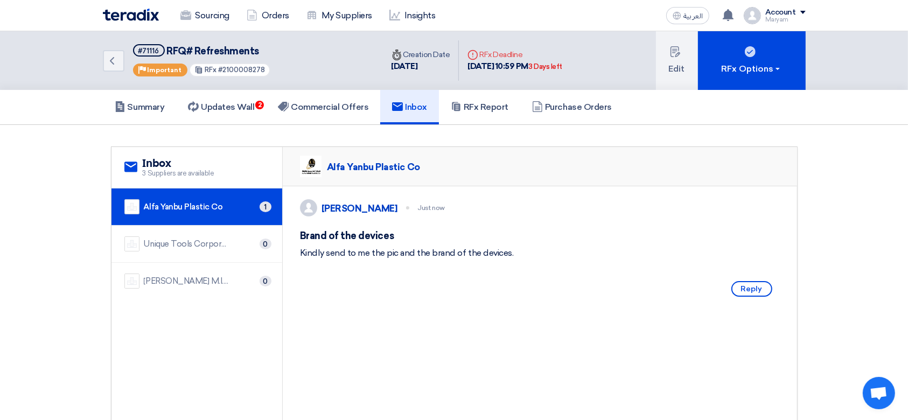
click at [482, 258] on div "Kindly send to me the pic and the brand of the devices." at bounding box center [540, 253] width 480 height 13
drag, startPoint x: 480, startPoint y: 259, endPoint x: 471, endPoint y: 269, distance: 13.3
click at [479, 259] on div "Kindly send to me the pic and the brand of the devices." at bounding box center [540, 253] width 480 height 13
click at [471, 259] on div "Kindly send to me the pic and the brand of the devices." at bounding box center [540, 253] width 480 height 13
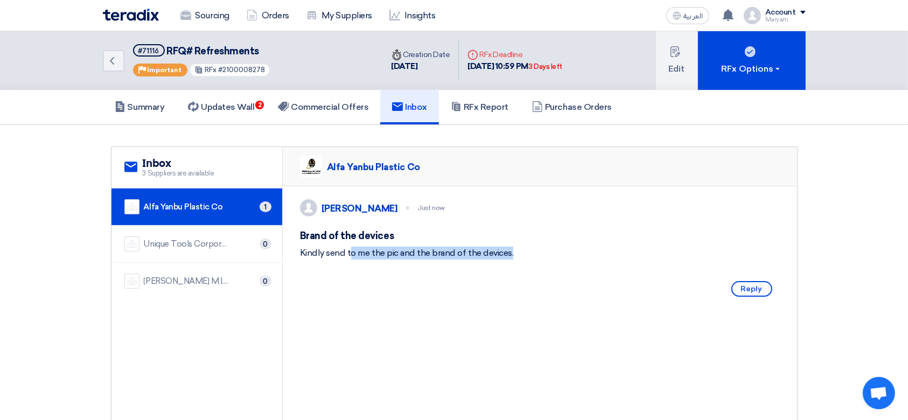
click at [471, 259] on div "Kindly send to me the pic and the brand of the devices." at bounding box center [540, 253] width 480 height 13
click at [111, 63] on icon "Back" at bounding box center [112, 60] width 13 height 13
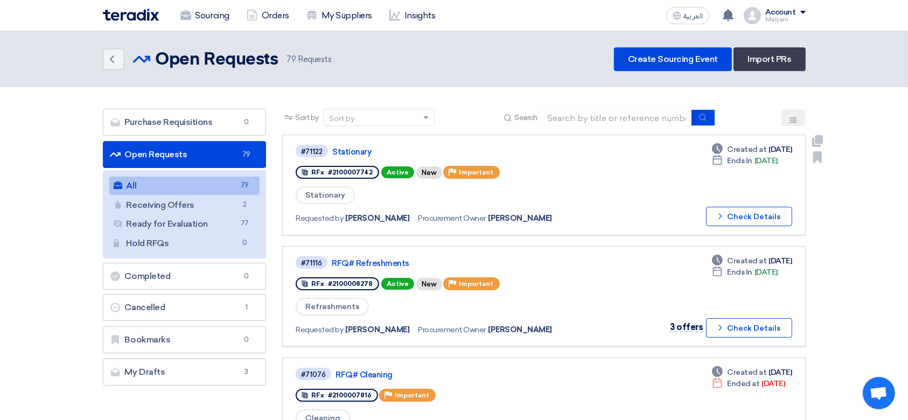
scroll to position [72, 0]
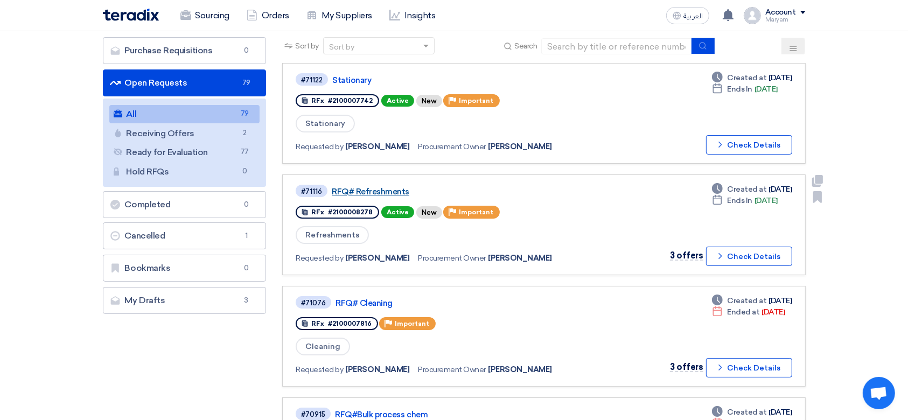
click at [349, 193] on link "RFQ# Refreshments" at bounding box center [466, 192] width 269 height 10
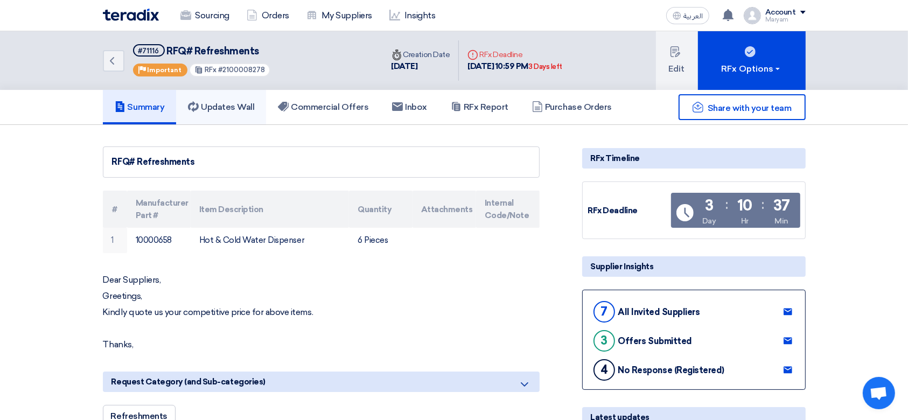
click at [238, 106] on h5 "Updates Wall" at bounding box center [221, 107] width 66 height 11
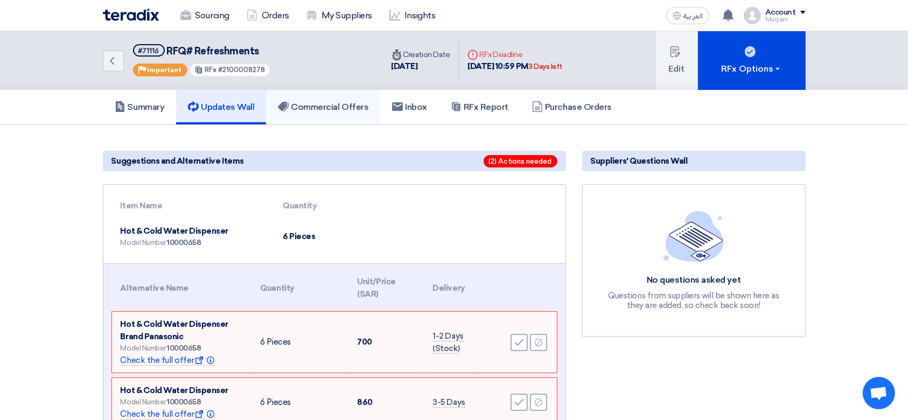
click at [329, 103] on h5 "Commercial Offers" at bounding box center [323, 107] width 90 height 11
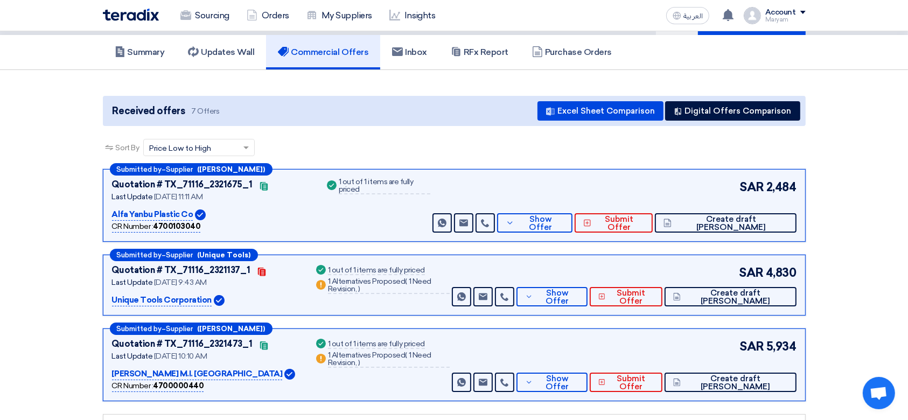
scroll to position [72, 0]
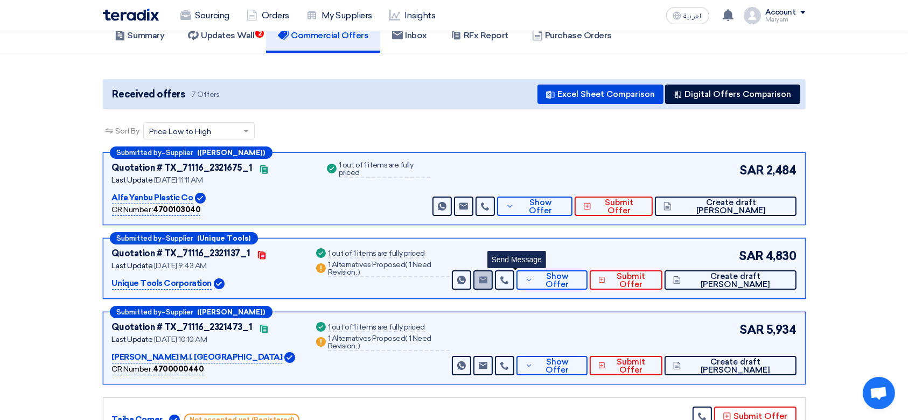
click at [487, 276] on icon "Send Message" at bounding box center [483, 280] width 9 height 9
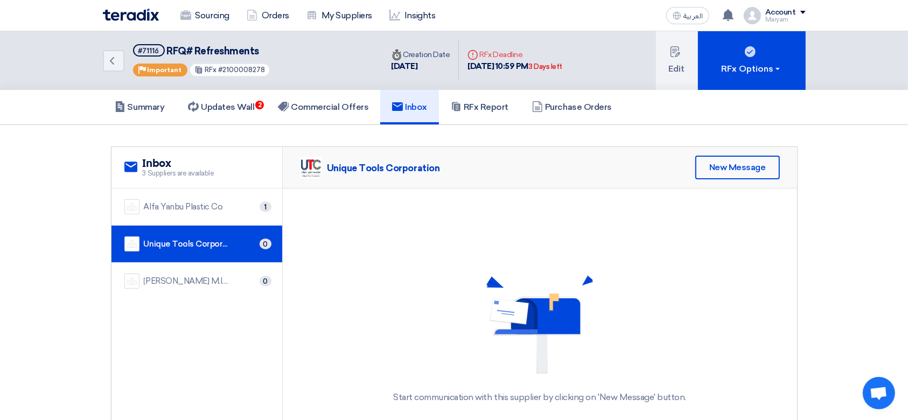
scroll to position [72, 0]
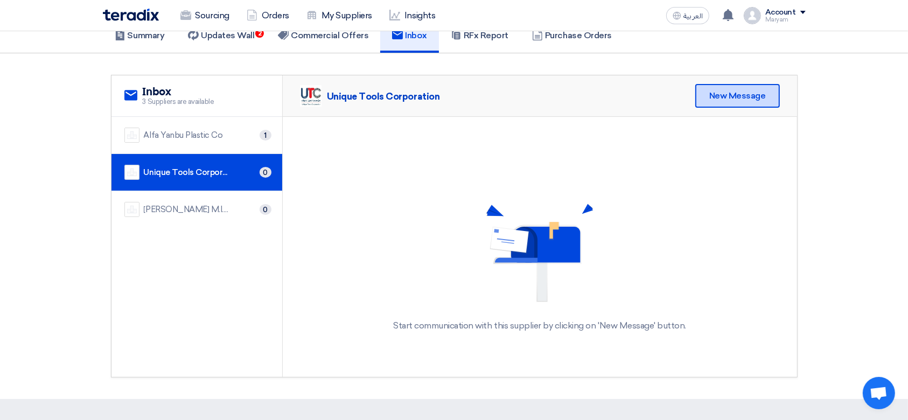
click at [737, 101] on div "New Message" at bounding box center [737, 96] width 85 height 24
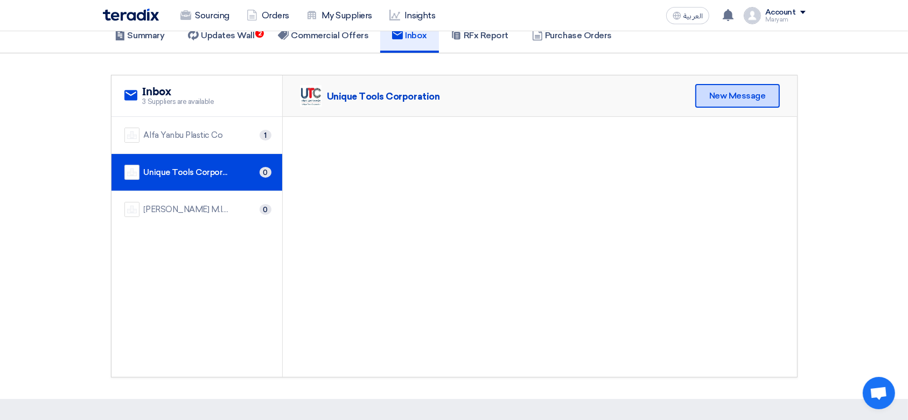
click at [745, 99] on div "New Message" at bounding box center [737, 96] width 85 height 24
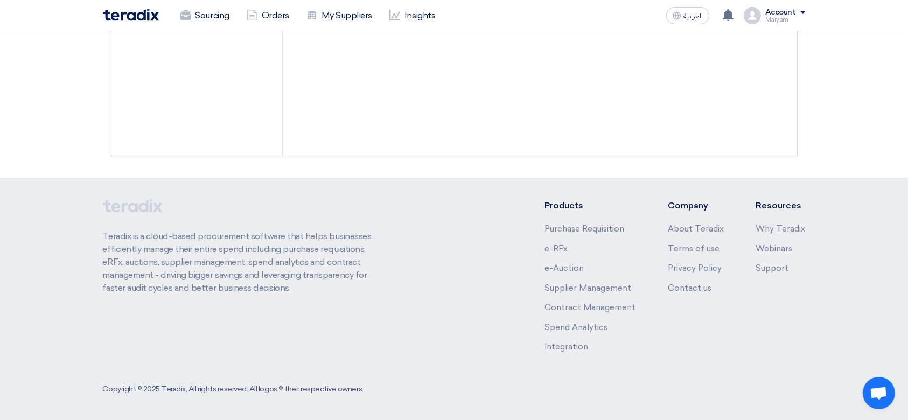
scroll to position [0, 0]
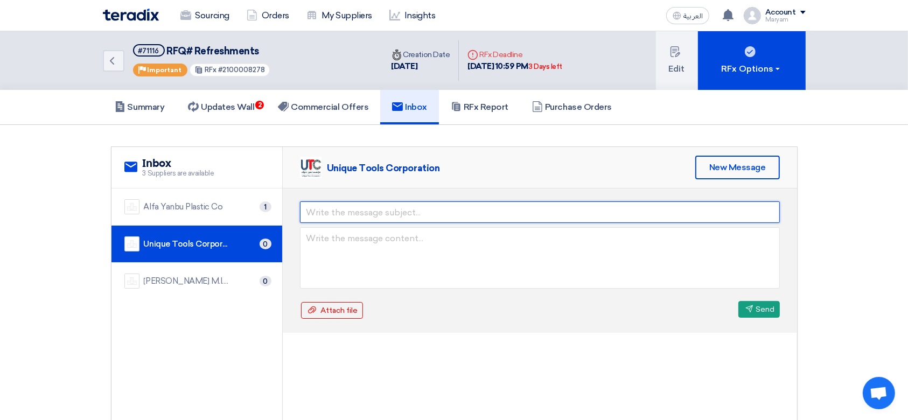
click at [412, 207] on input "text" at bounding box center [540, 212] width 480 height 22
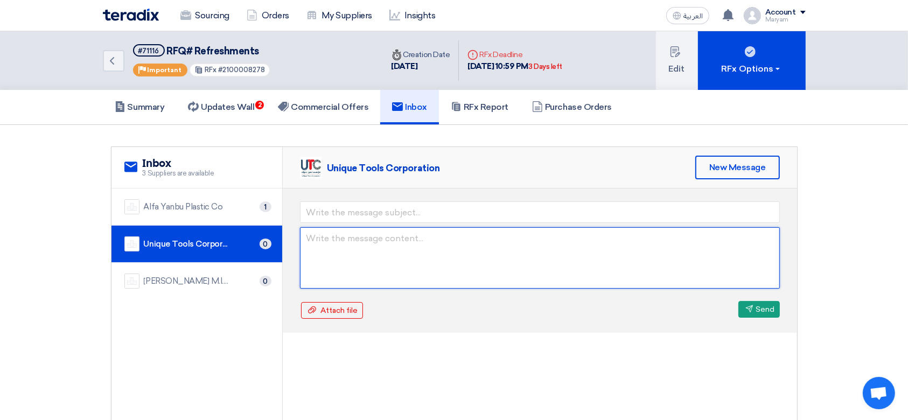
click at [327, 243] on form "Attach file Attach file Send Send" at bounding box center [540, 260] width 480 height 118
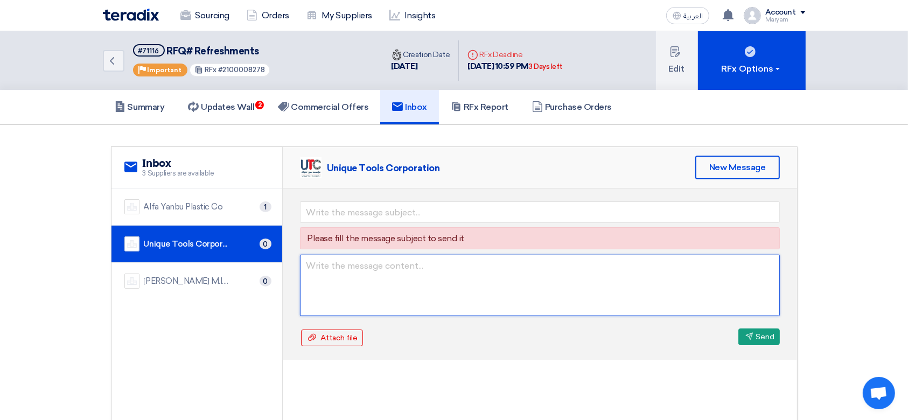
paste textarea "We have received the samples (shirt, polo, and cap) from a supplier in [GEOGRAP…"
type textarea "We have received the samples (shirt, polo, and cap) from a supplier in [GEOGRAP…"
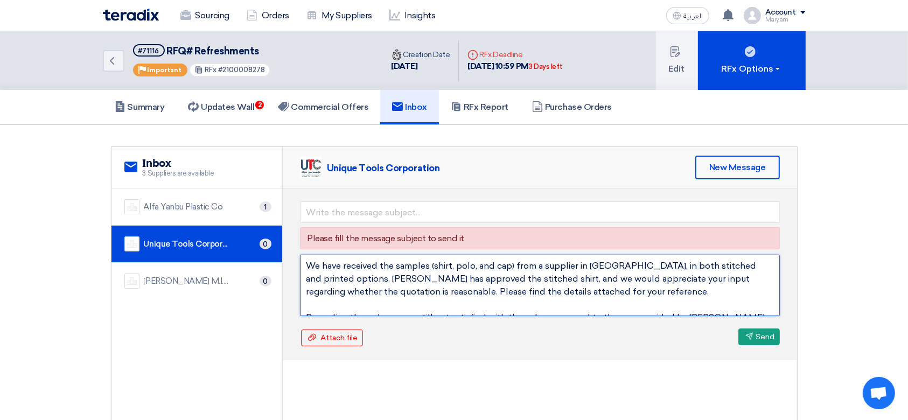
drag, startPoint x: 620, startPoint y: 290, endPoint x: 291, endPoint y: 230, distance: 334.7
click at [291, 230] on div "Please fill the message subject to send it We have received the samples (shirt,…" at bounding box center [540, 274] width 514 height 172
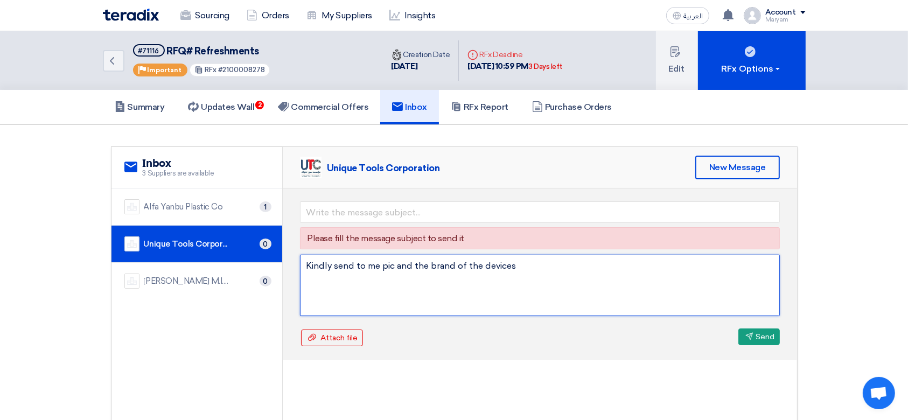
drag, startPoint x: 535, startPoint y: 265, endPoint x: 430, endPoint y: 261, distance: 105.6
click at [430, 261] on textarea "Kindly send to me pic and the brand of the devices" at bounding box center [540, 285] width 480 height 61
type textarea "Kindly send to me pic and the brand of the devices"
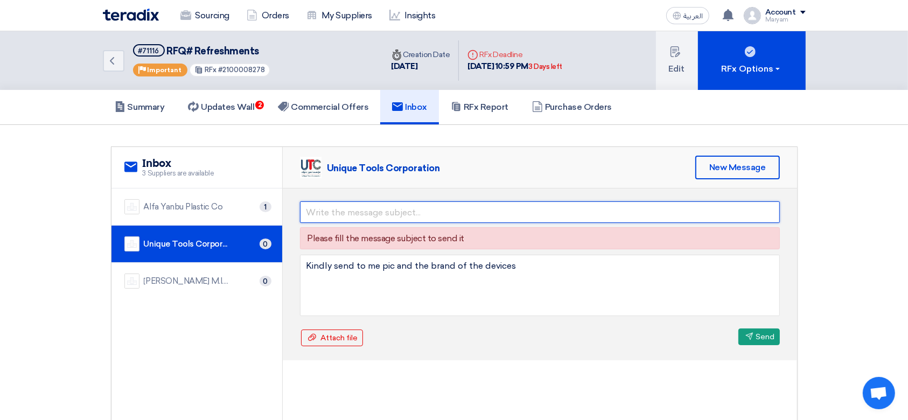
click at [378, 207] on input "text" at bounding box center [540, 212] width 480 height 22
paste input "brand of the devices"
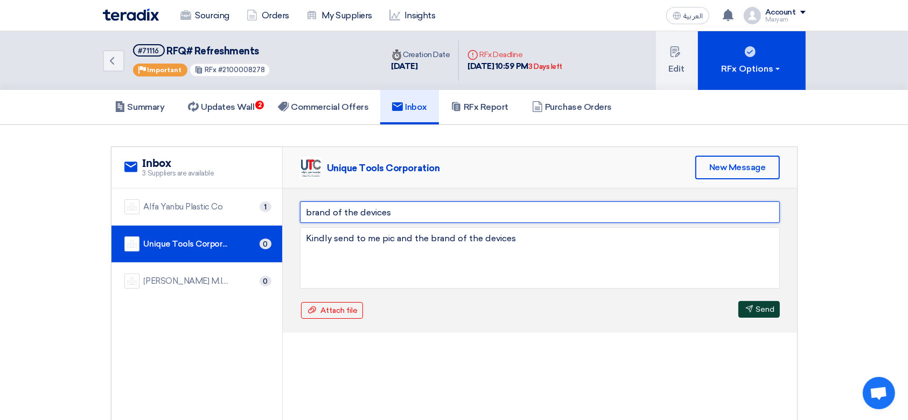
type input "brand of the devices"
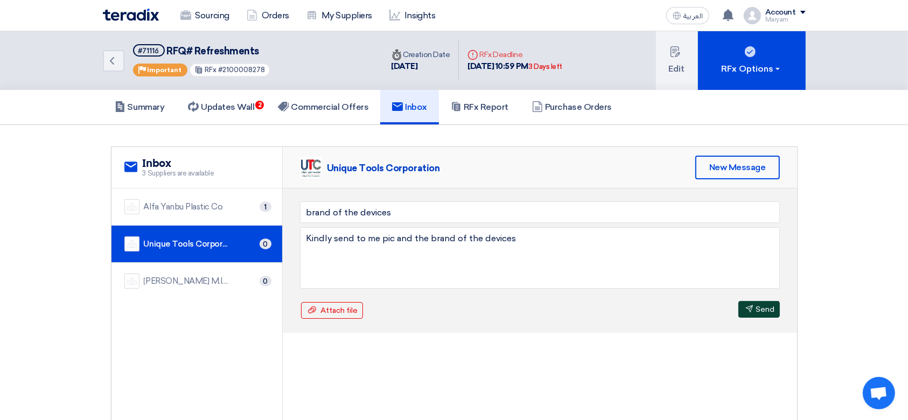
click at [764, 313] on button "Send Send" at bounding box center [758, 309] width 41 height 17
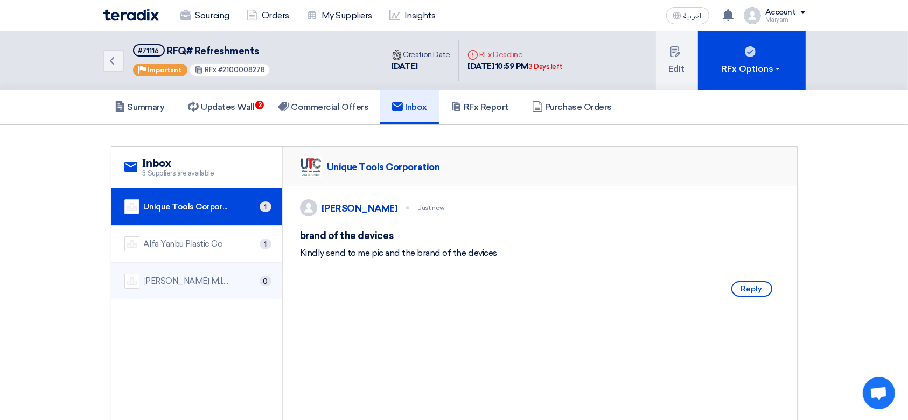
click at [222, 277] on div "[PERSON_NAME] M.I. [GEOGRAPHIC_DATA]" at bounding box center [187, 281] width 86 height 12
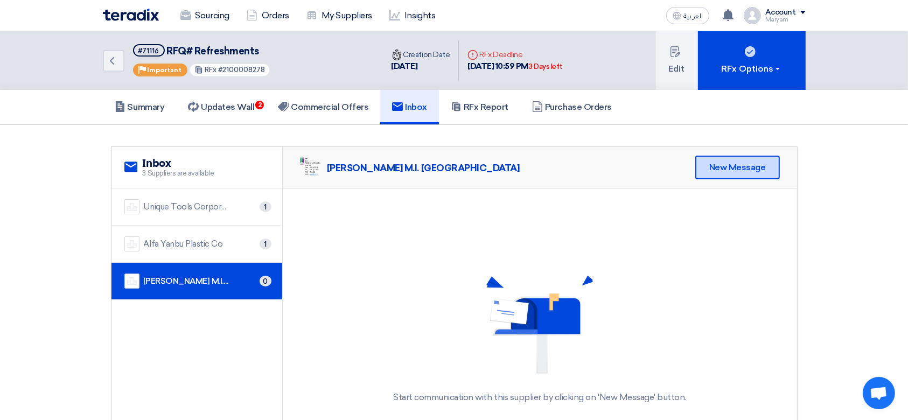
click at [731, 167] on div "New Message" at bounding box center [737, 168] width 85 height 24
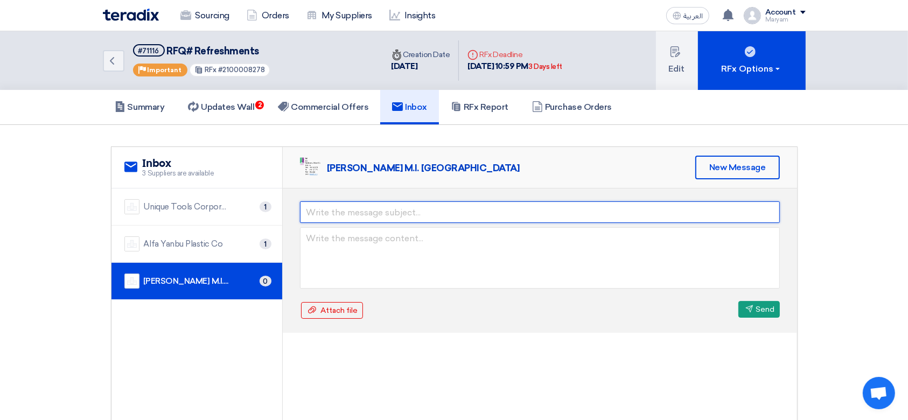
click at [364, 213] on input "text" at bounding box center [540, 212] width 480 height 22
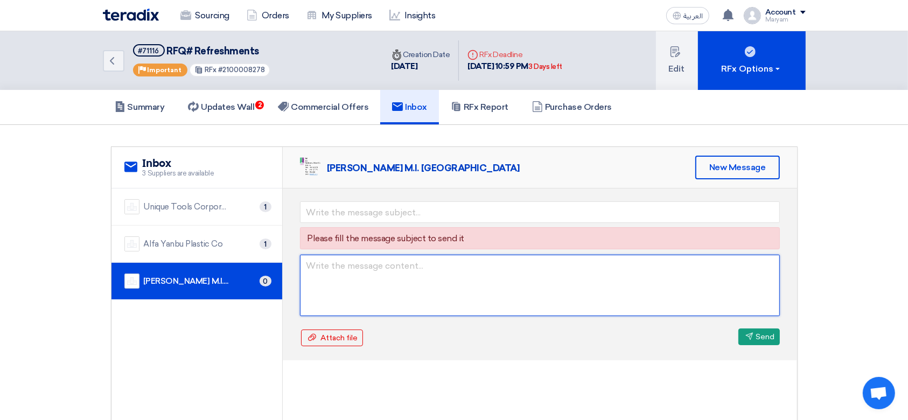
click at [345, 235] on form "Please fill the message subject to send it Attach file Attach file Send Send" at bounding box center [540, 274] width 480 height 146
paste textarea "brand of the devices"
drag, startPoint x: 322, startPoint y: 262, endPoint x: 256, endPoint y: 252, distance: 66.9
click at [256, 252] on div "service Inbox 3 Suppliers are available Unique Tools Corporation 1 Alfa Yanbu P…" at bounding box center [453, 297] width 685 height 301
type textarea "brand of the devices"
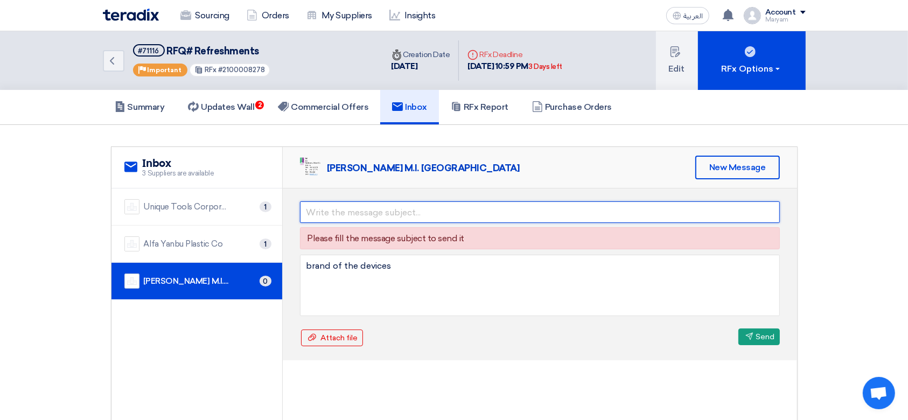
click at [306, 202] on input "text" at bounding box center [540, 212] width 480 height 22
paste input "brand of the devices"
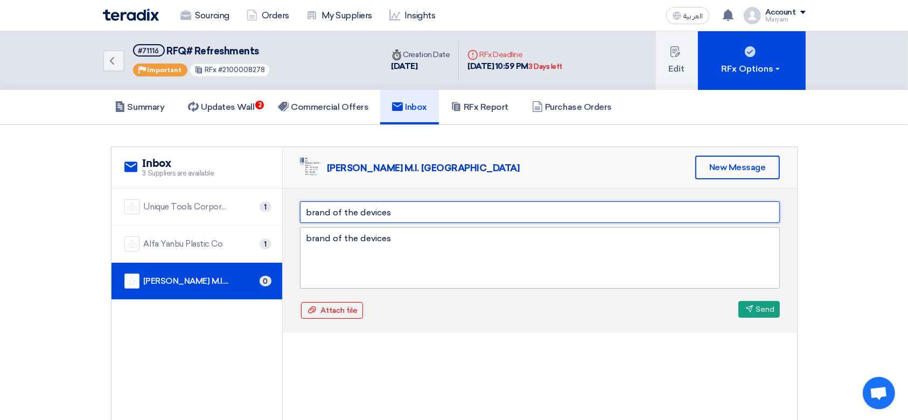
type input "brand of the devices"
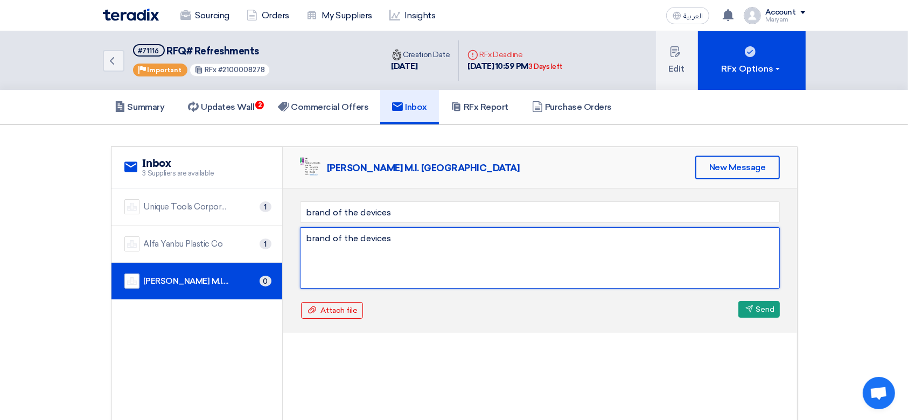
click at [301, 235] on textarea "brand of the devices" at bounding box center [540, 257] width 480 height 61
type textarea "kindly send to me pic and the brand of the devices"
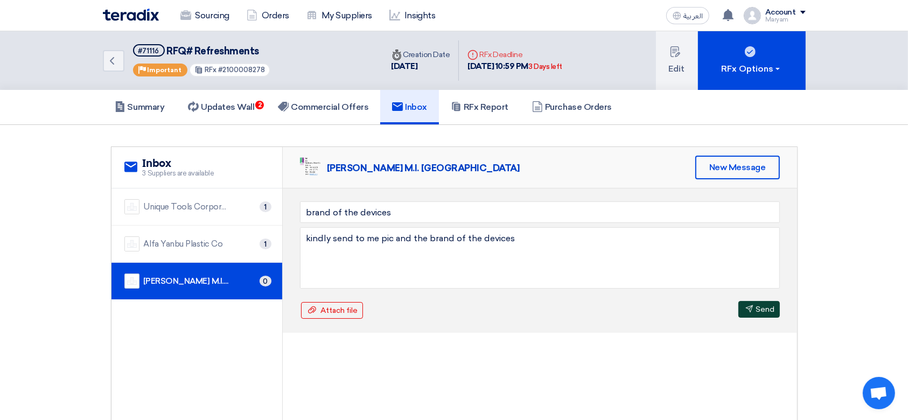
click at [750, 307] on icon "Send" at bounding box center [749, 309] width 8 height 8
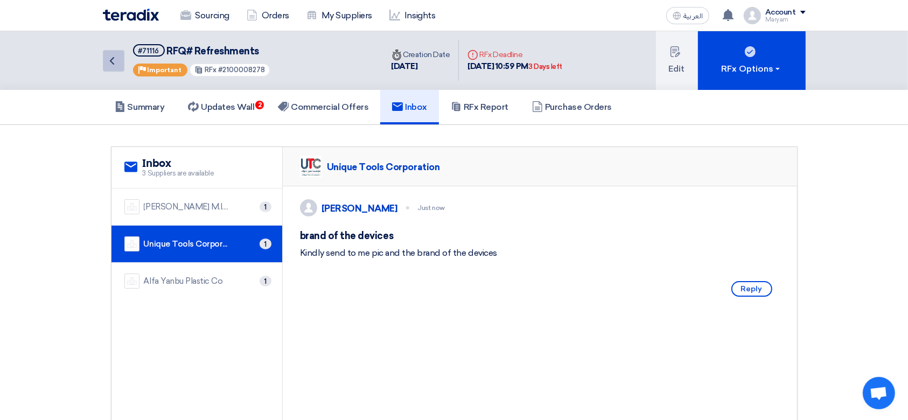
click at [112, 58] on use at bounding box center [112, 61] width 4 height 8
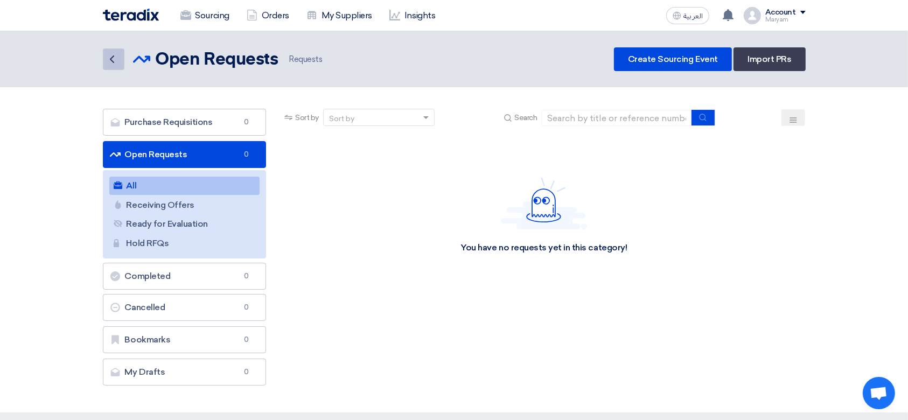
click at [112, 58] on use at bounding box center [112, 59] width 4 height 8
